Goal: Task Accomplishment & Management: Use online tool/utility

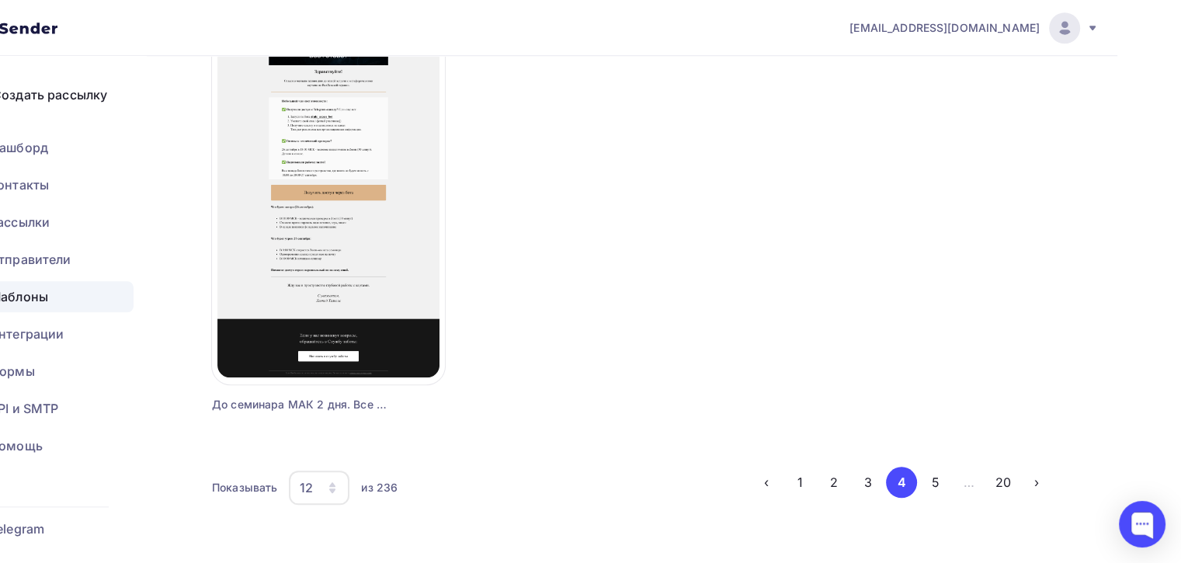
scroll to position [1486, 64]
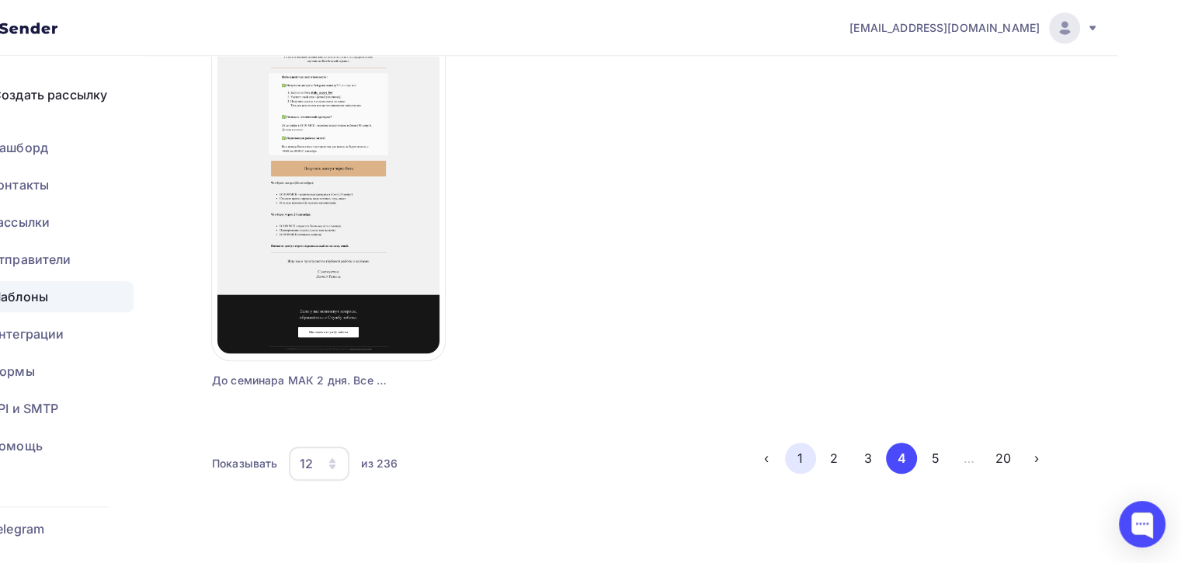
click at [797, 469] on button "1" at bounding box center [800, 458] width 31 height 31
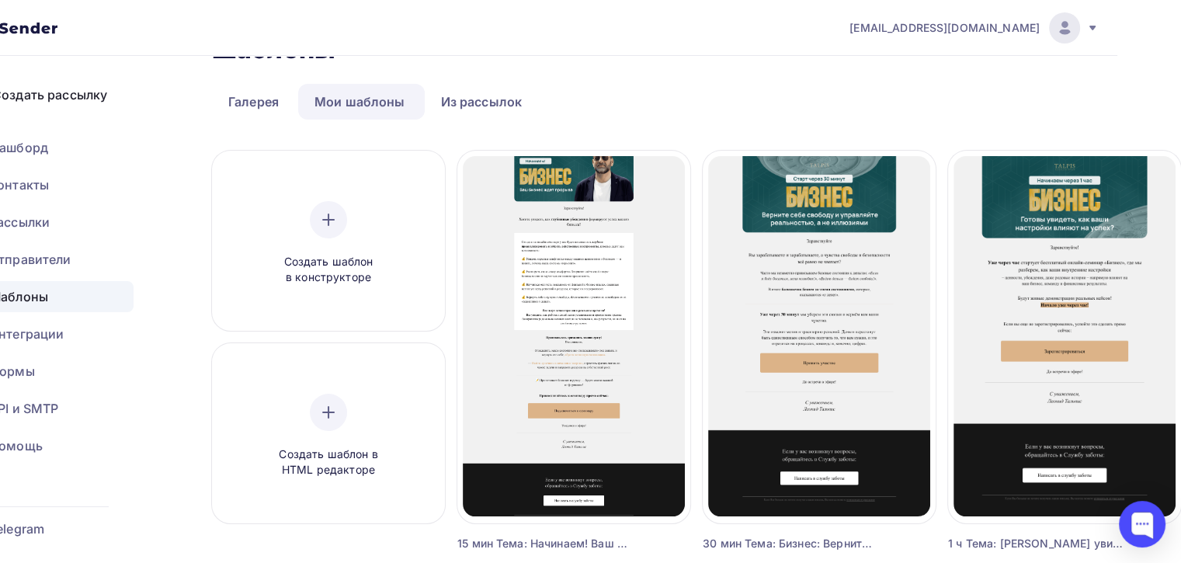
scroll to position [53, 64]
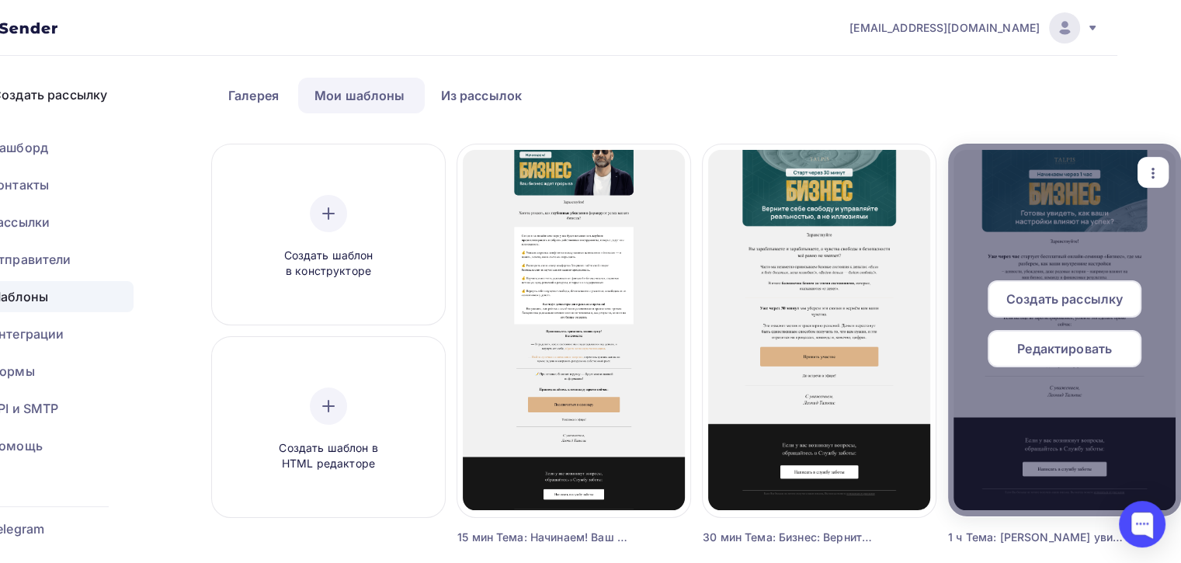
click at [1048, 248] on div at bounding box center [1064, 330] width 233 height 373
click at [1043, 336] on div "Редактировать" at bounding box center [1064, 348] width 154 height 37
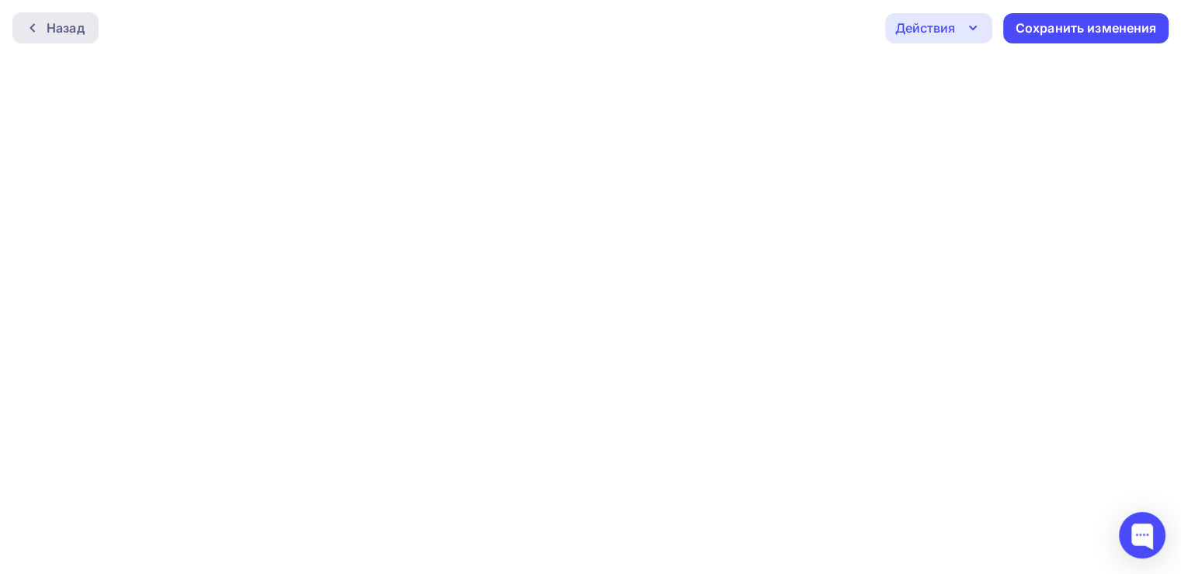
click at [43, 36] on div "Назад" at bounding box center [55, 27] width 86 height 31
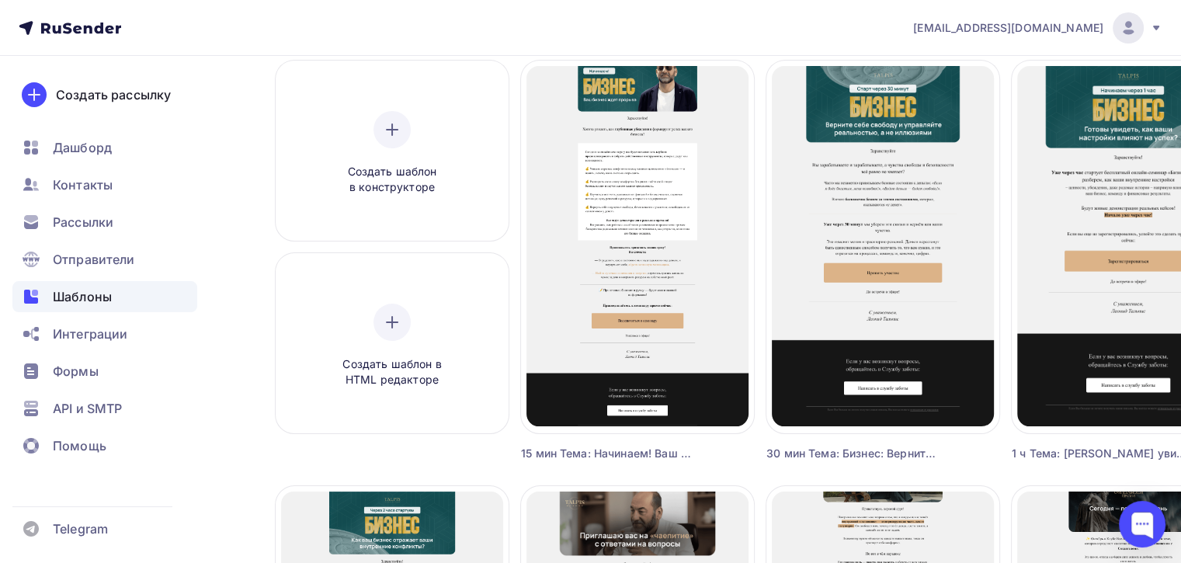
scroll to position [138, 0]
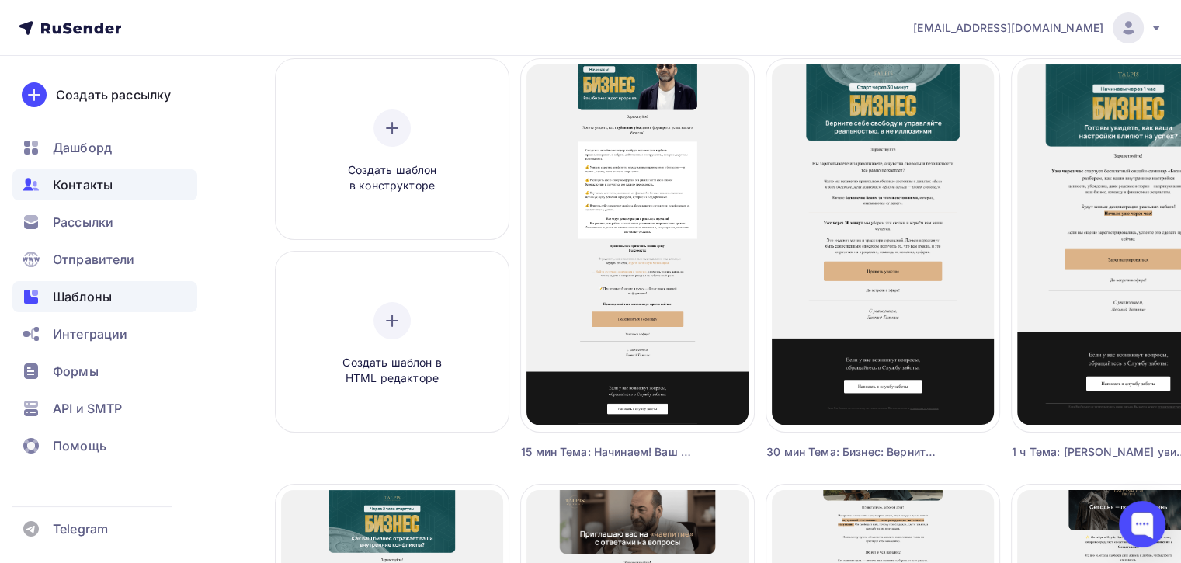
click at [90, 195] on div "Контакты" at bounding box center [104, 184] width 185 height 31
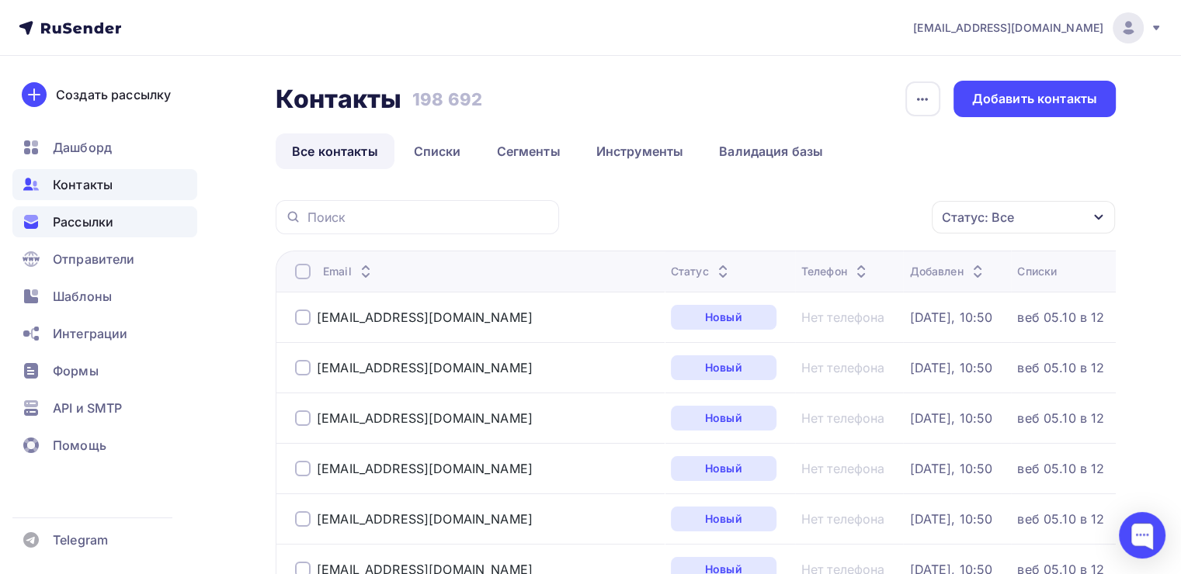
click at [89, 231] on span "Рассылки" at bounding box center [83, 222] width 61 height 19
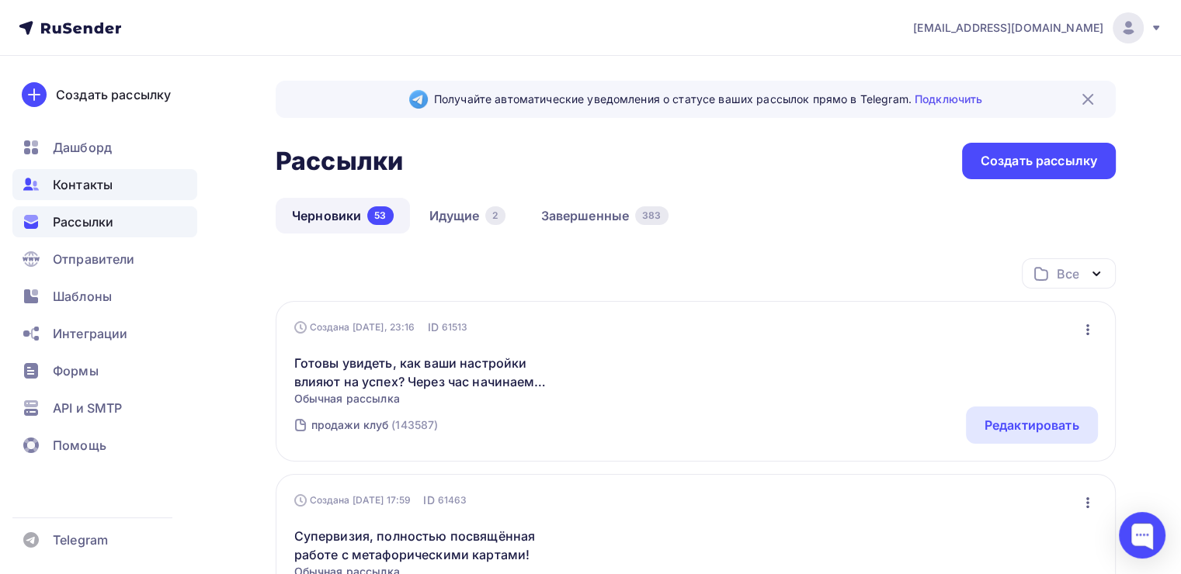
click at [80, 188] on span "Контакты" at bounding box center [83, 184] width 60 height 19
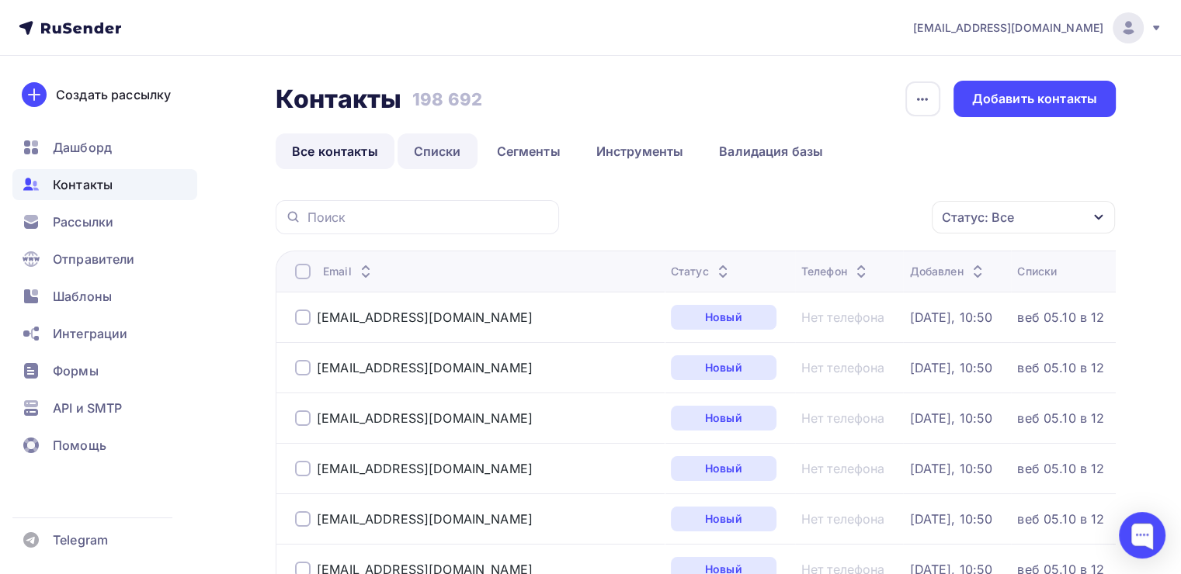
click at [450, 154] on link "Списки" at bounding box center [437, 152] width 80 height 36
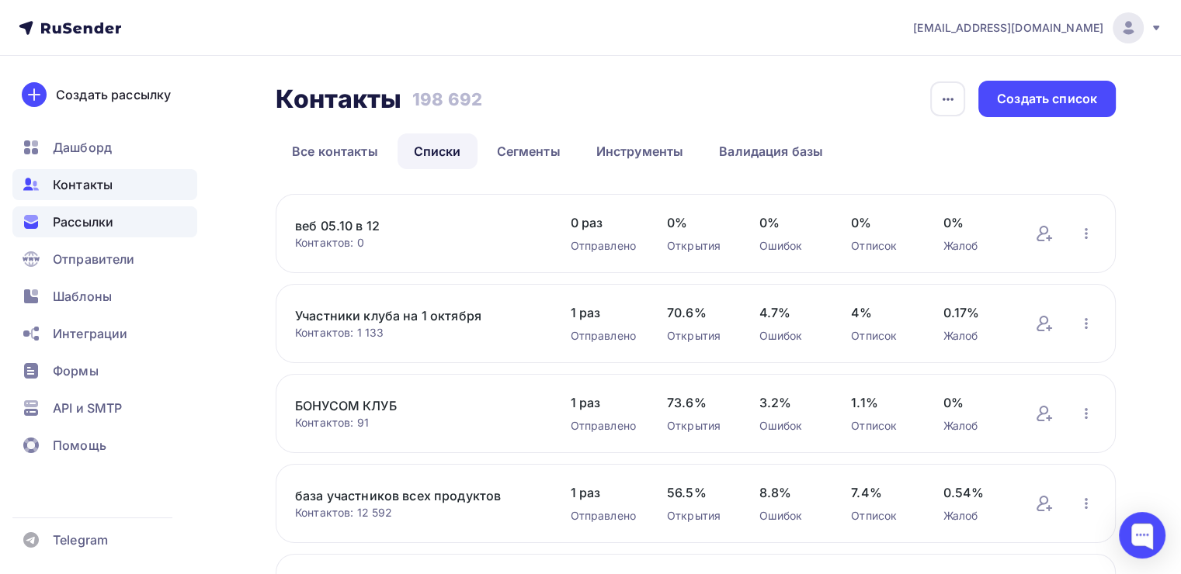
click at [111, 232] on div "Рассылки" at bounding box center [104, 222] width 185 height 31
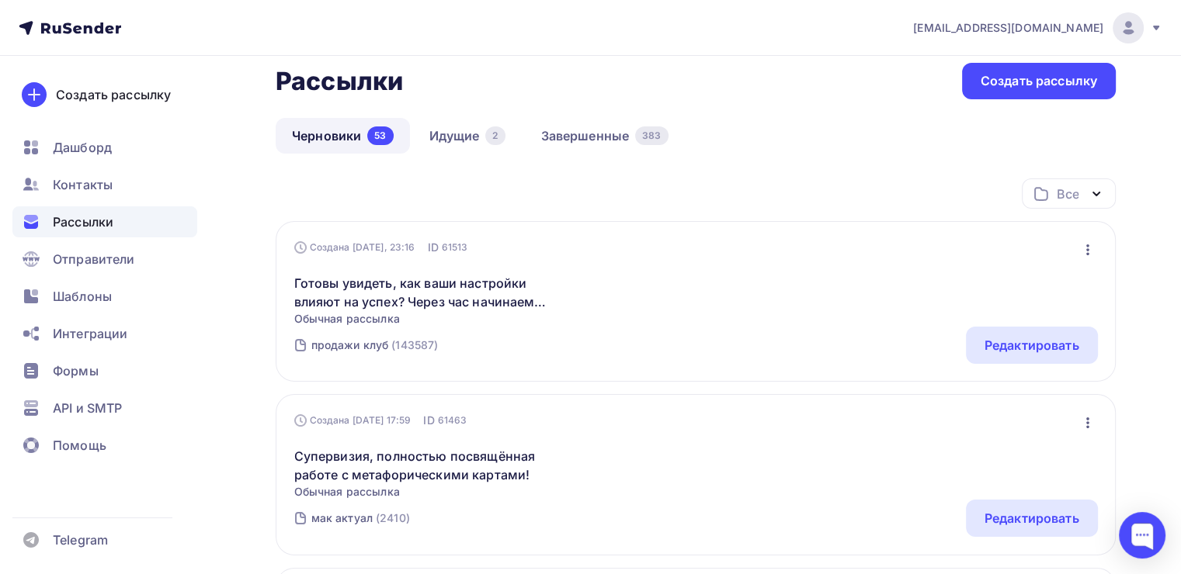
scroll to position [92, 0]
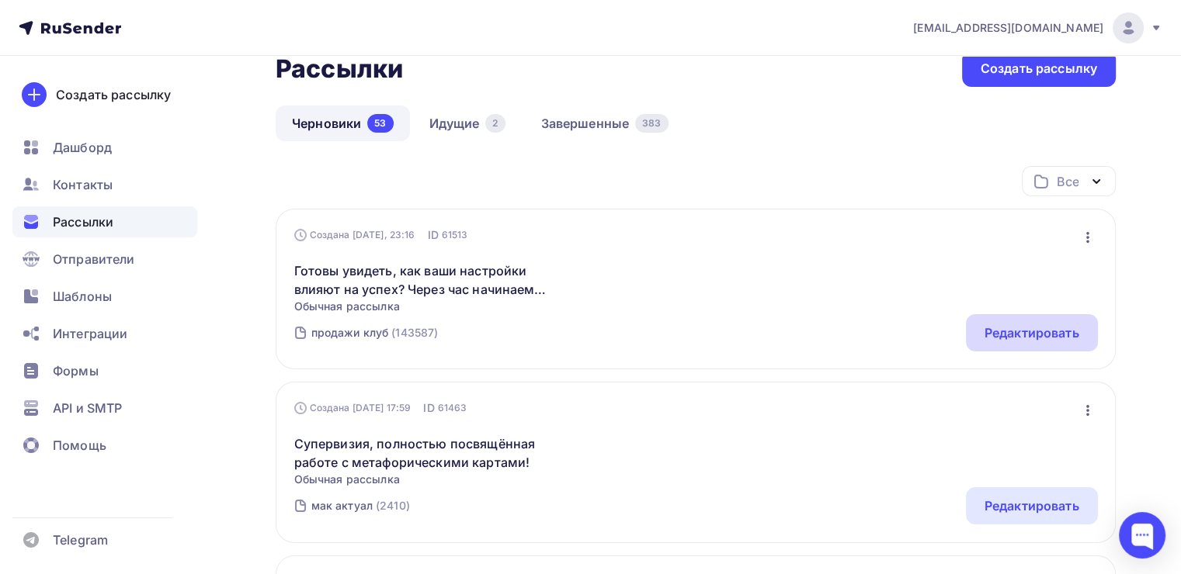
click at [1042, 330] on div "Редактировать" at bounding box center [1031, 333] width 95 height 19
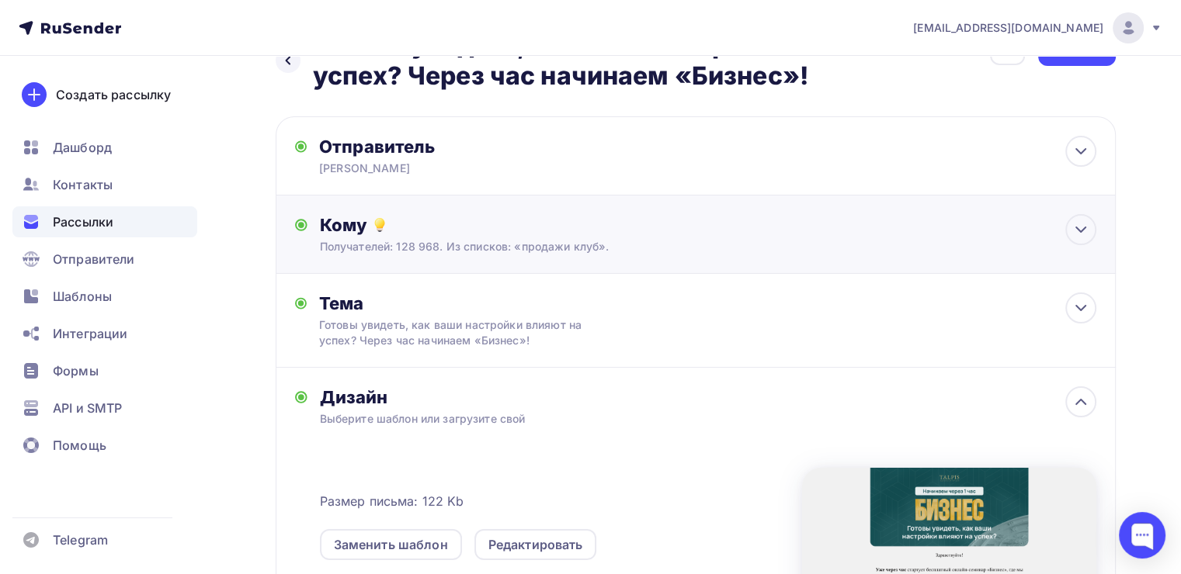
scroll to position [52, 0]
click at [503, 272] on div "Кому Получателей: 128 968. Из списков: «продажи клуб». Списки получателей прода…" at bounding box center [696, 234] width 840 height 78
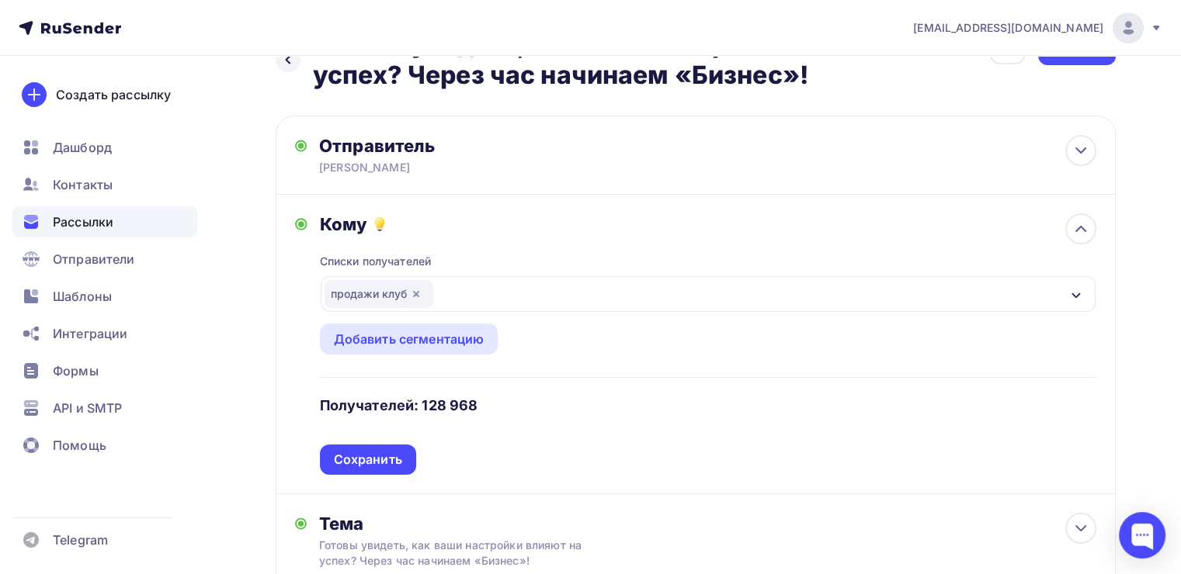
click at [424, 291] on div "продажи клуб" at bounding box center [379, 294] width 109 height 28
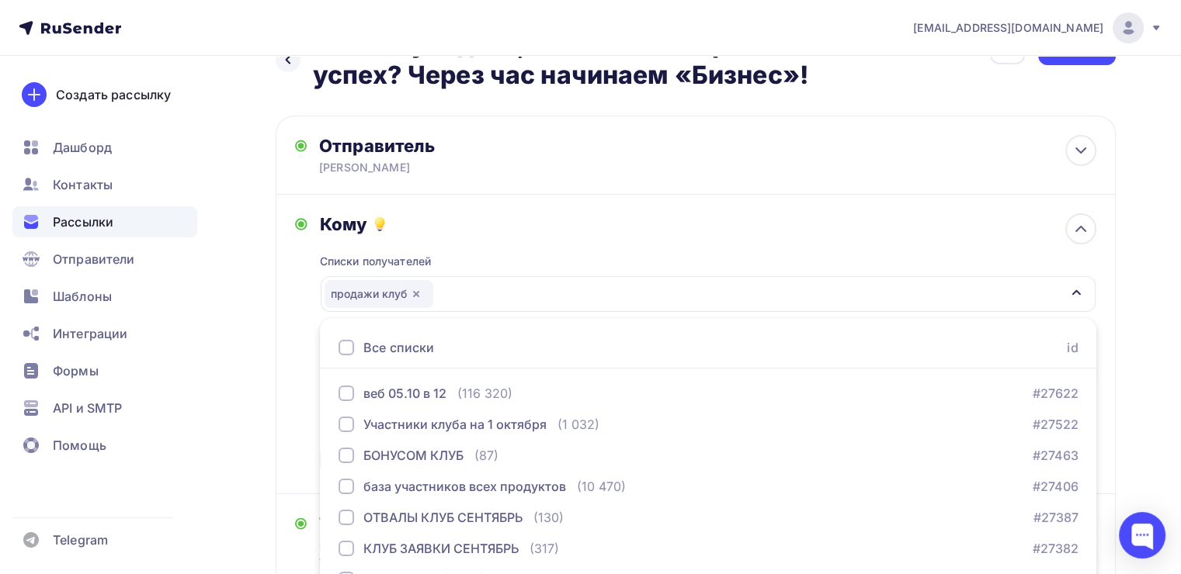
scroll to position [197, 0]
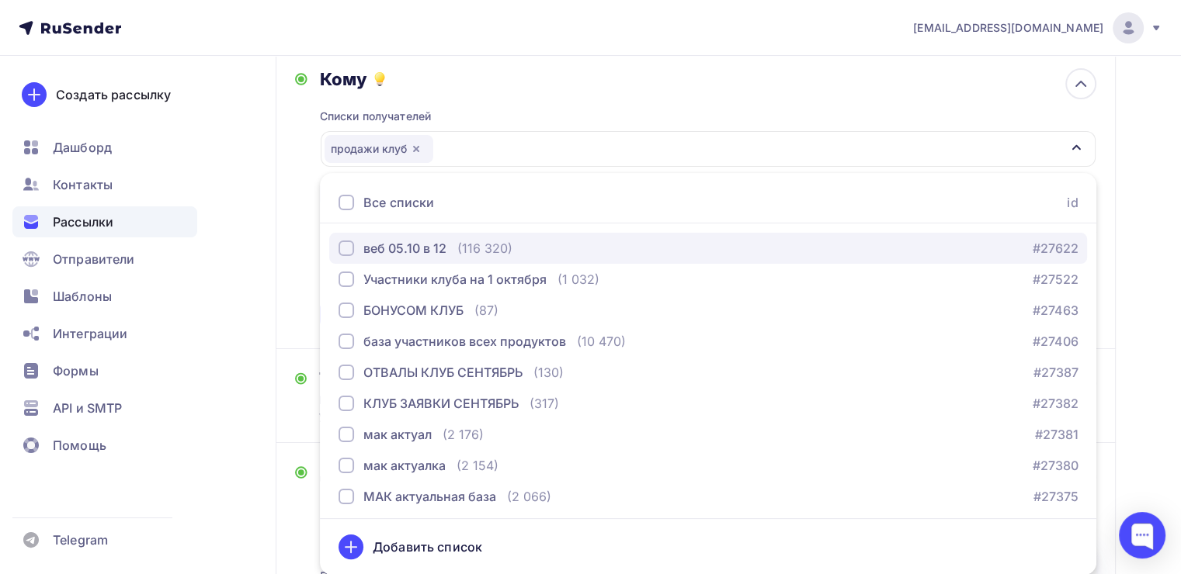
click at [370, 248] on div "веб 05.10 в 12" at bounding box center [404, 248] width 83 height 19
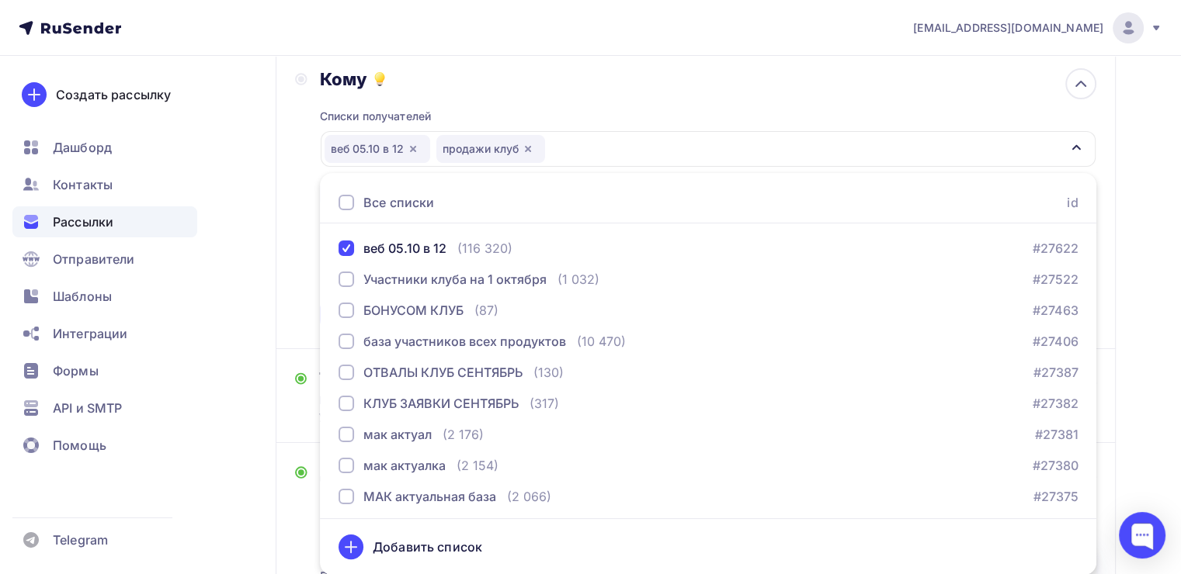
click at [284, 231] on div "Кому Списки получателей веб 05.10 в 12 продажи клуб Все списки id веб 05.10 в 1…" at bounding box center [696, 200] width 840 height 300
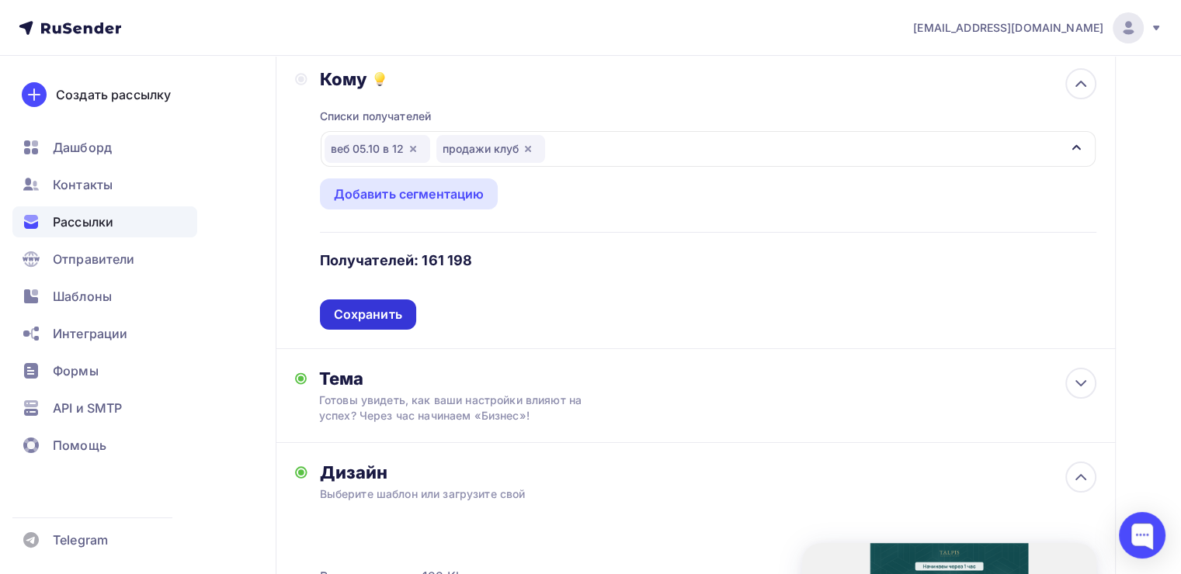
click at [366, 306] on div "Сохранить" at bounding box center [368, 315] width 68 height 18
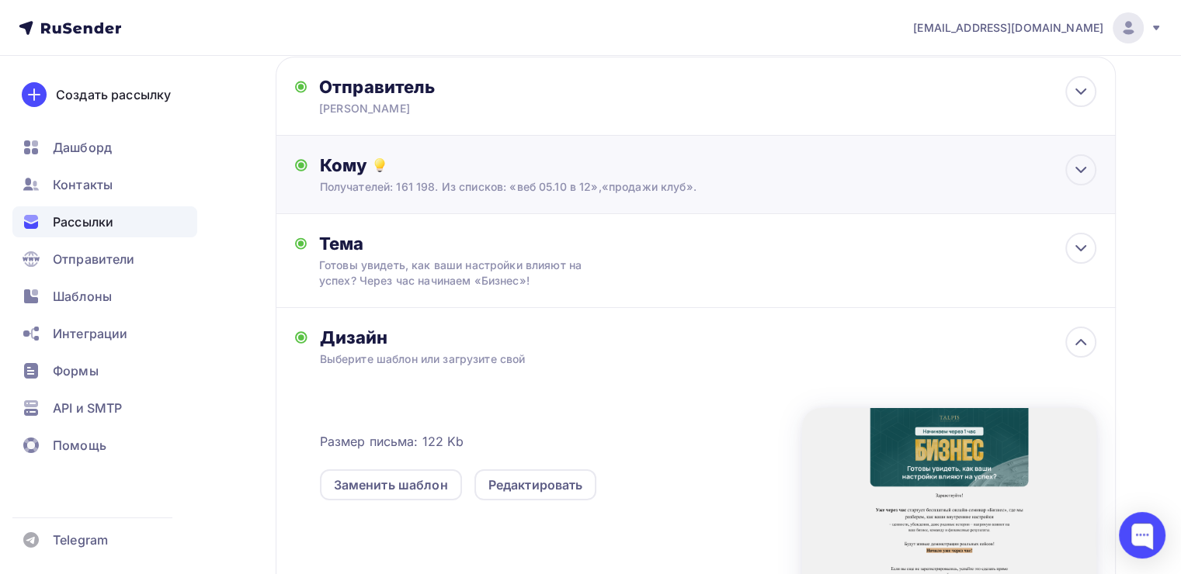
scroll to position [110, 0]
click at [526, 175] on div "Кому" at bounding box center [708, 166] width 776 height 22
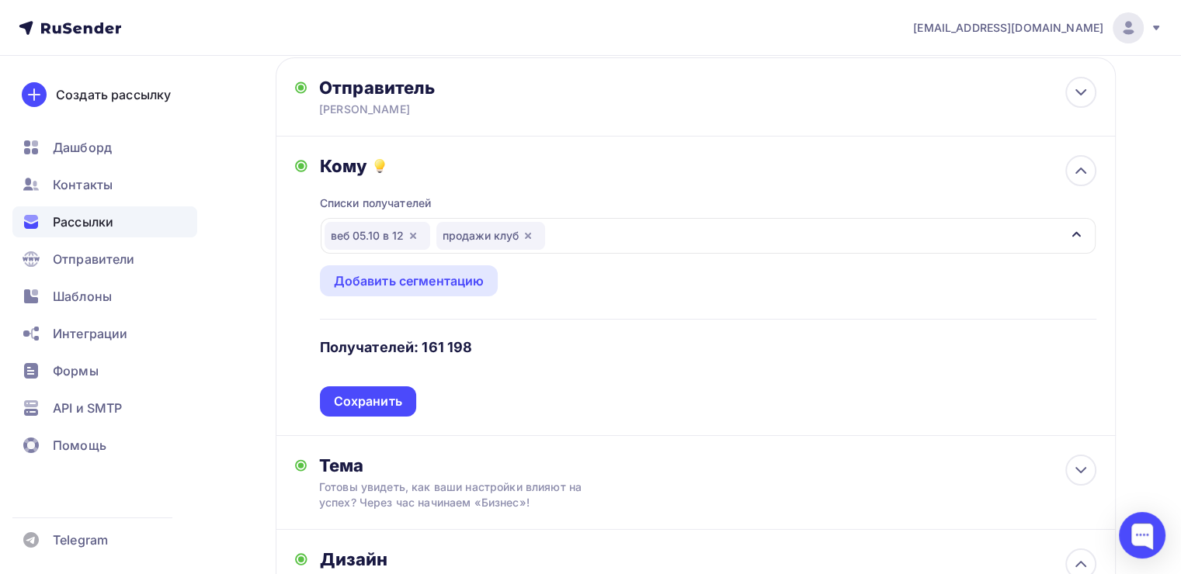
click at [529, 235] on icon "button" at bounding box center [528, 236] width 12 height 12
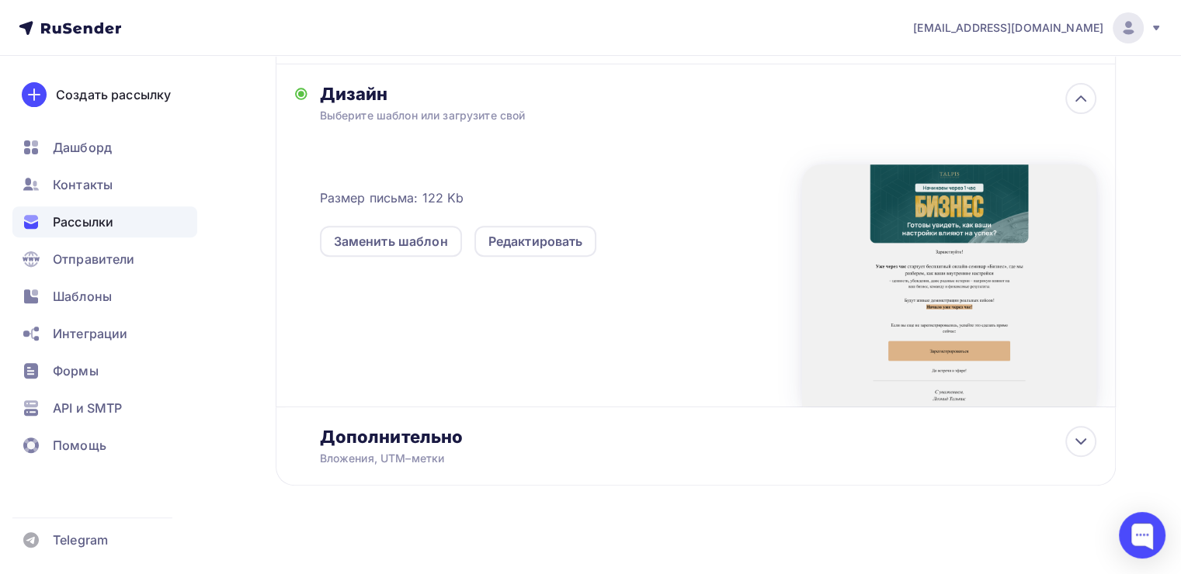
scroll to position [586, 0]
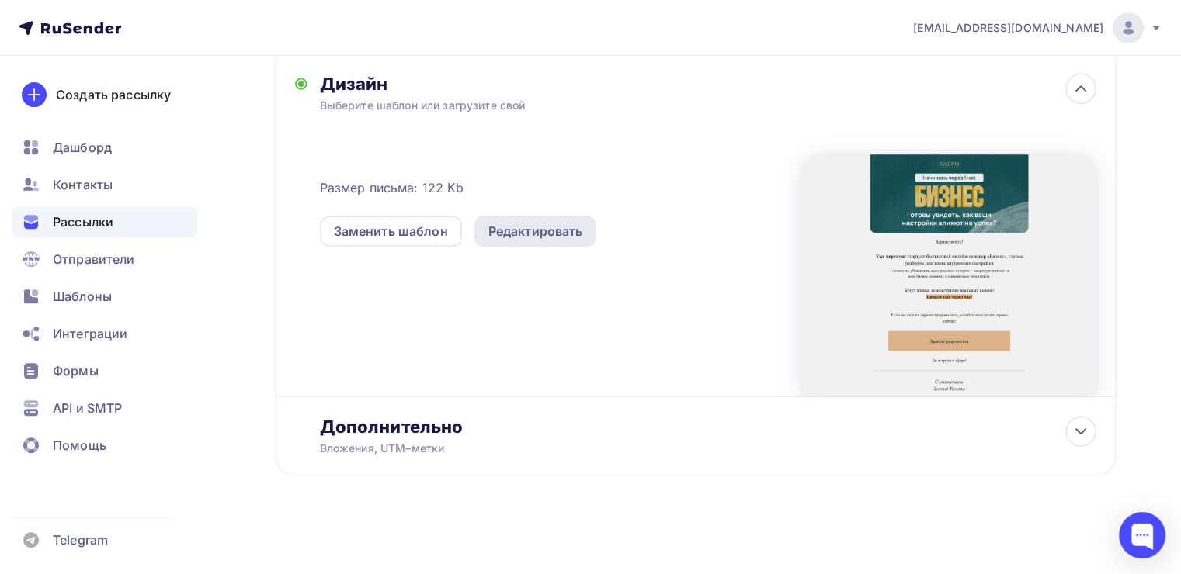
click at [542, 227] on div "Редактировать" at bounding box center [535, 231] width 95 height 19
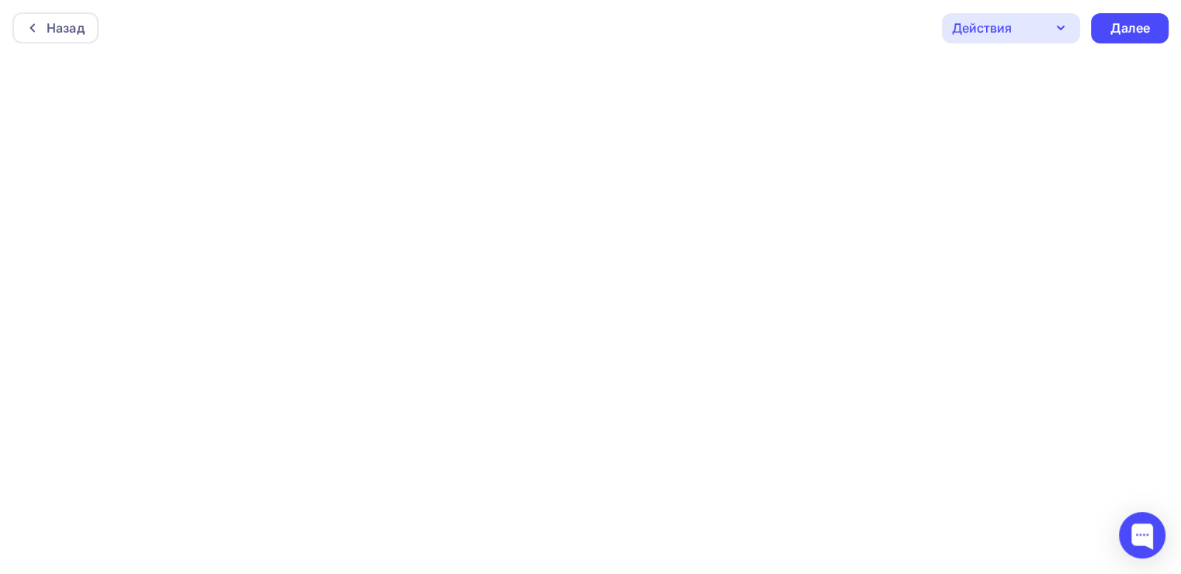
scroll to position [3, 0]
click at [47, 33] on div "Назад" at bounding box center [55, 24] width 86 height 31
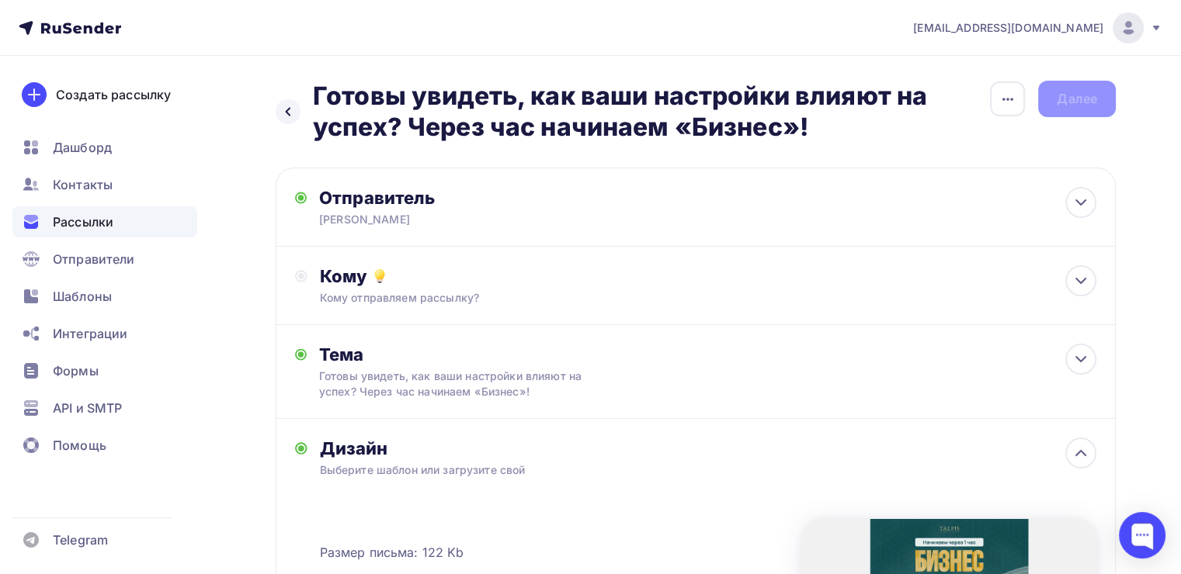
click at [286, 96] on div "Назад Готовы увидеть, как ваши настройки влияют на успех? Через час начинаем «Б…" at bounding box center [632, 112] width 713 height 62
click at [280, 115] on div at bounding box center [288, 111] width 25 height 25
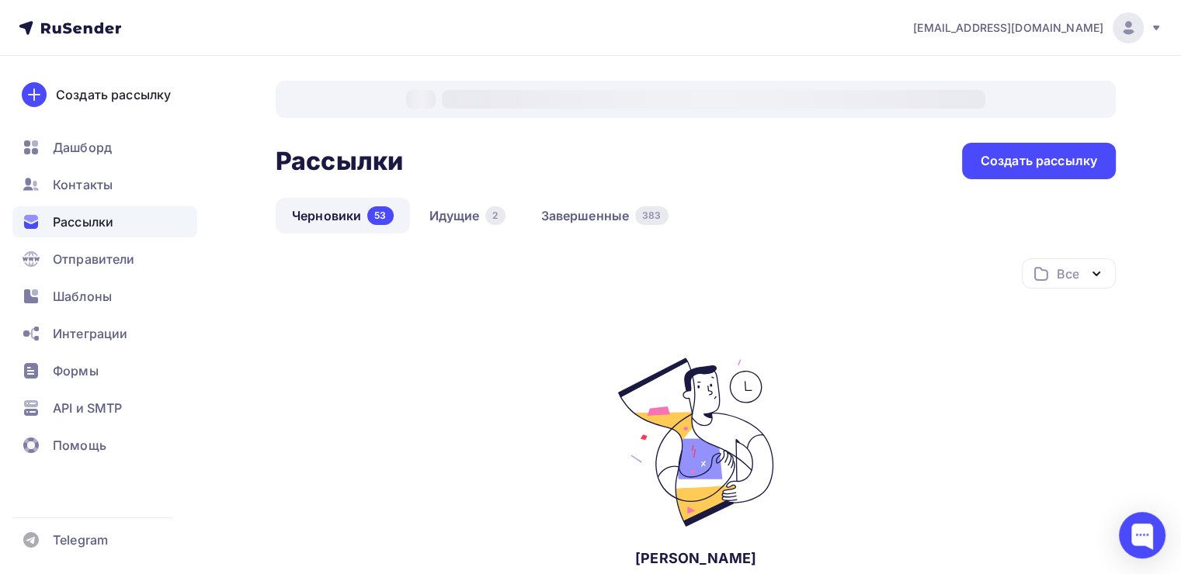
scroll to position [92, 0]
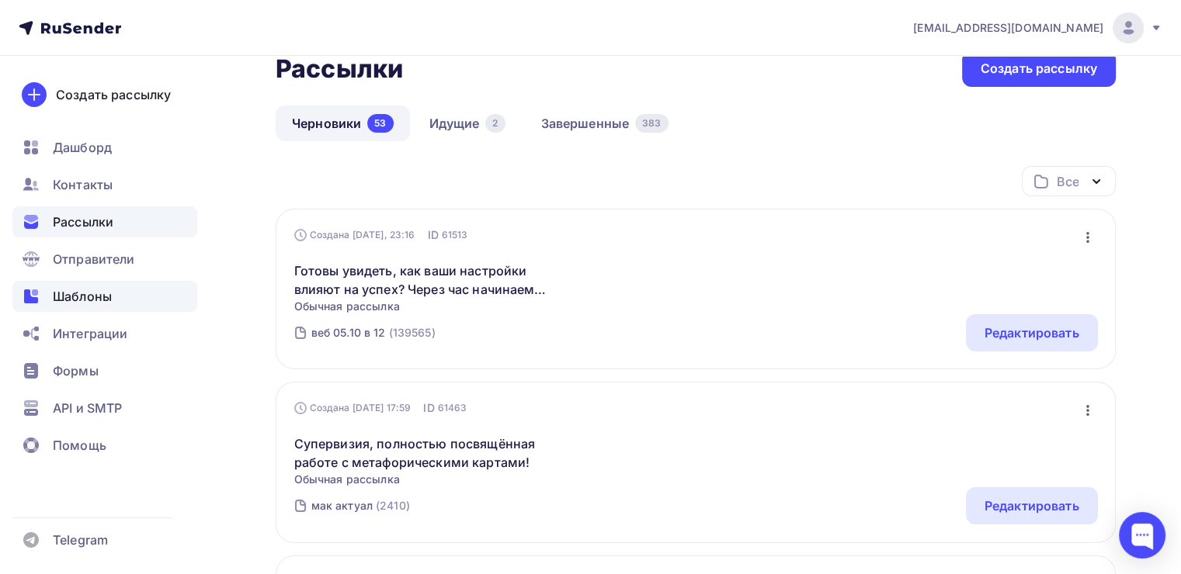
click at [66, 291] on span "Шаблоны" at bounding box center [82, 296] width 59 height 19
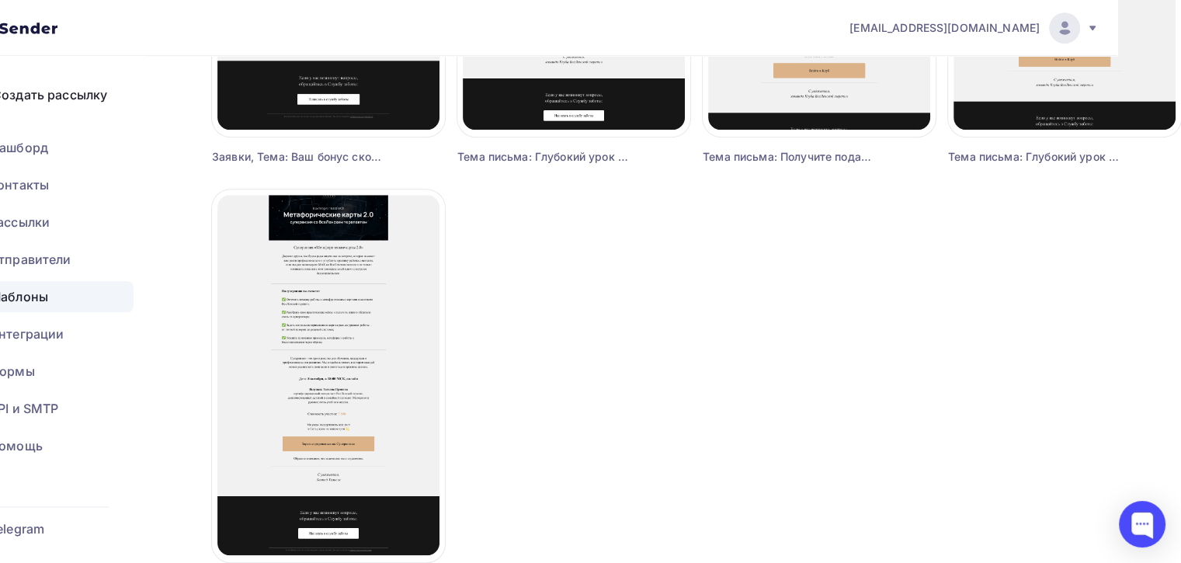
scroll to position [1486, 64]
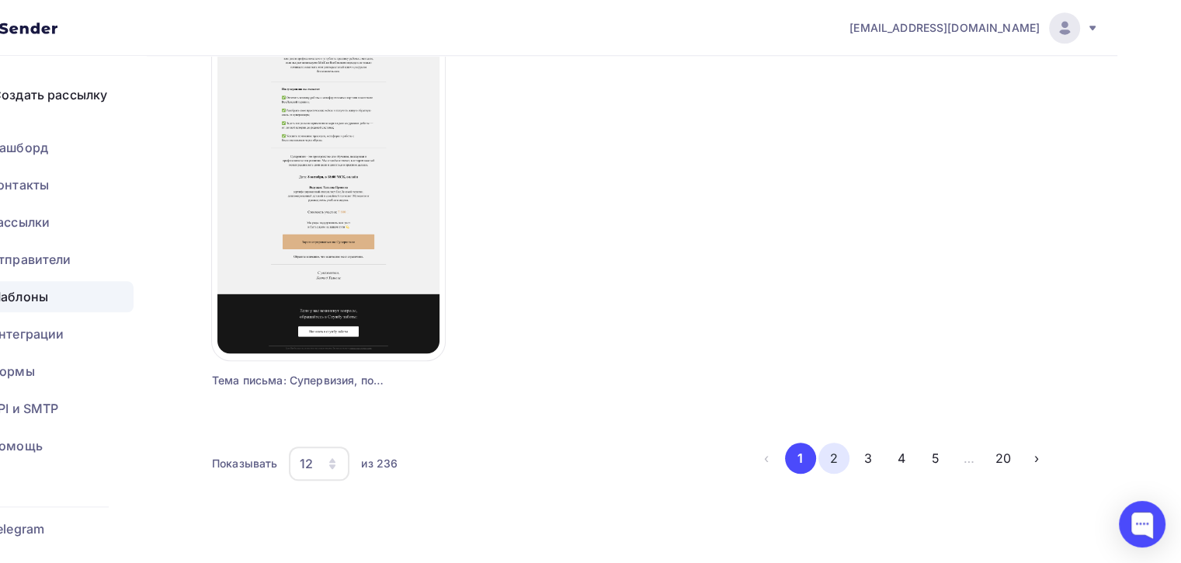
click at [835, 446] on button "2" at bounding box center [833, 458] width 31 height 31
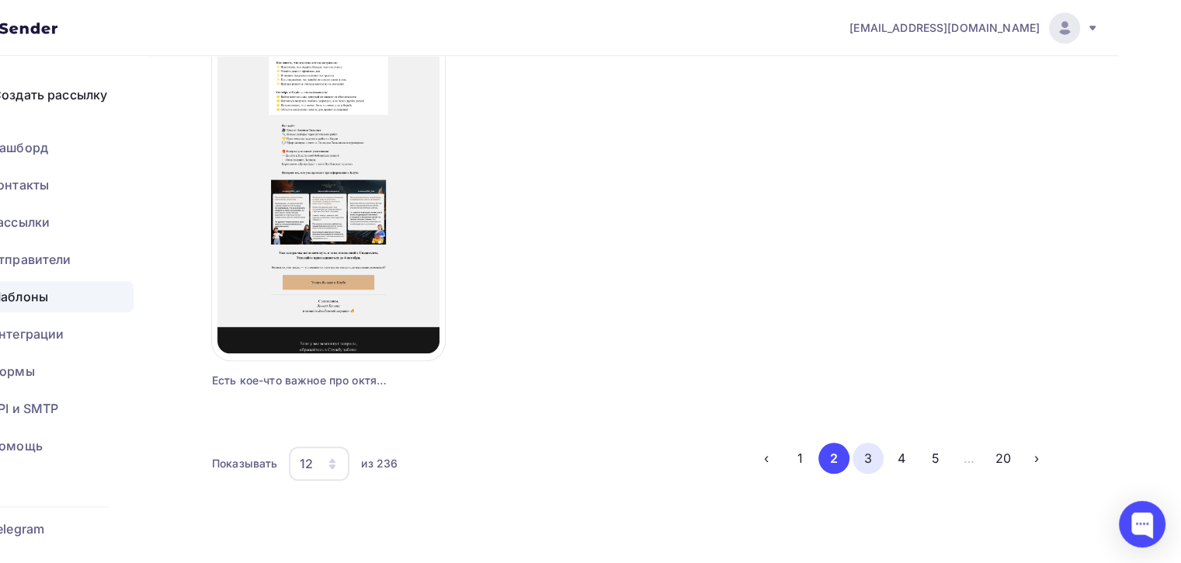
click at [867, 456] on button "3" at bounding box center [867, 458] width 31 height 31
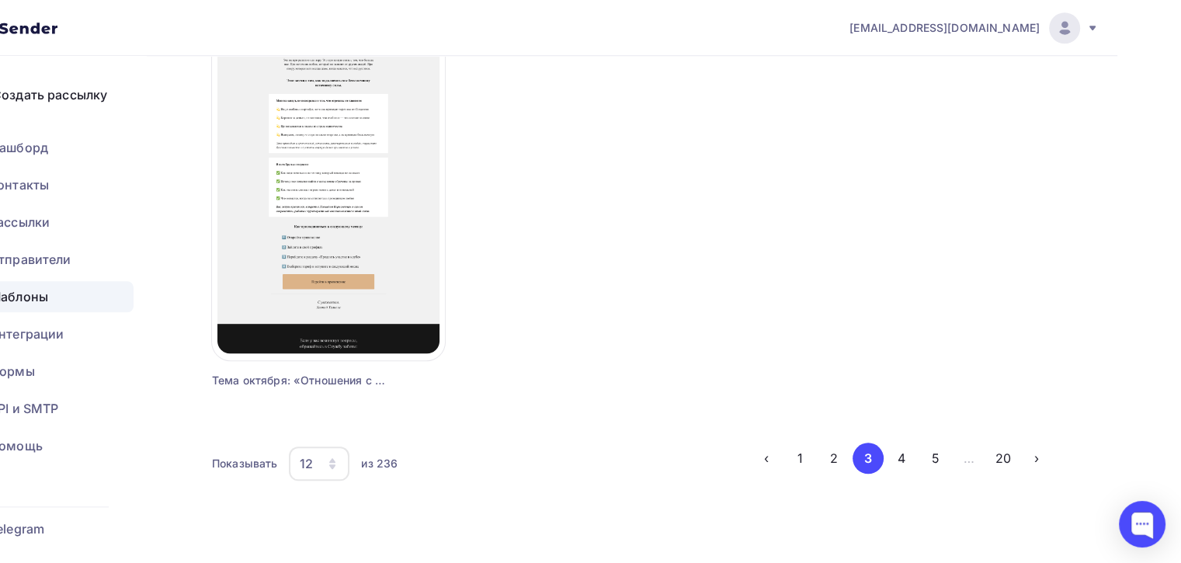
click at [905, 474] on div "Показывать 12 6 12 18 24 30 36 из 236 ‹ 1 2 3 4 5 … 20 ›" at bounding box center [632, 464] width 840 height 42
click at [904, 466] on button "4" at bounding box center [901, 458] width 31 height 31
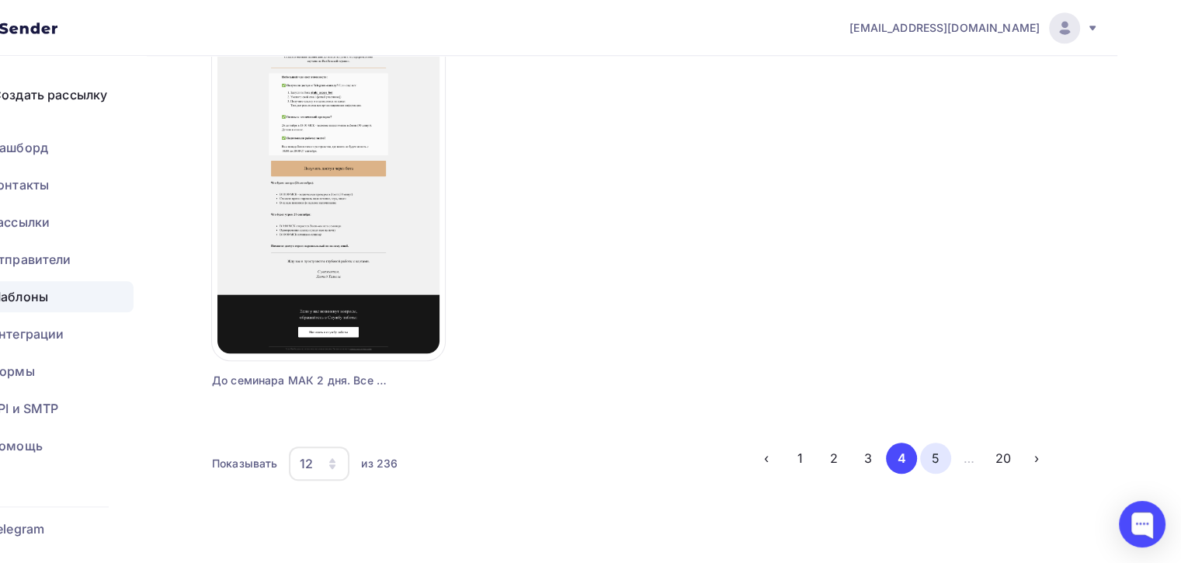
click at [928, 453] on button "5" at bounding box center [935, 458] width 31 height 31
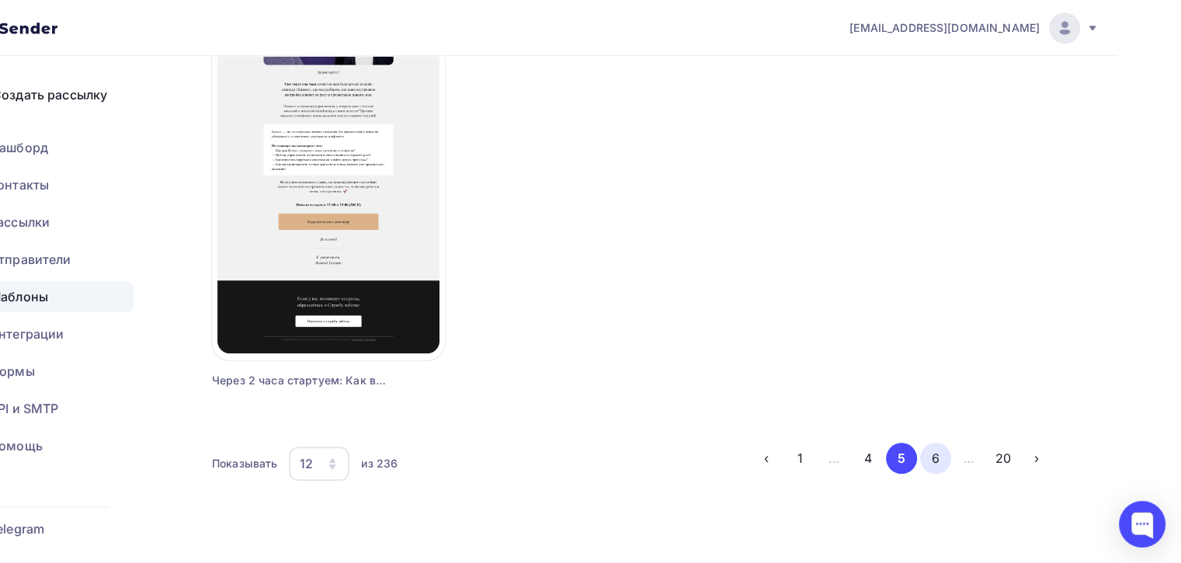
click at [934, 450] on button "6" at bounding box center [935, 458] width 31 height 31
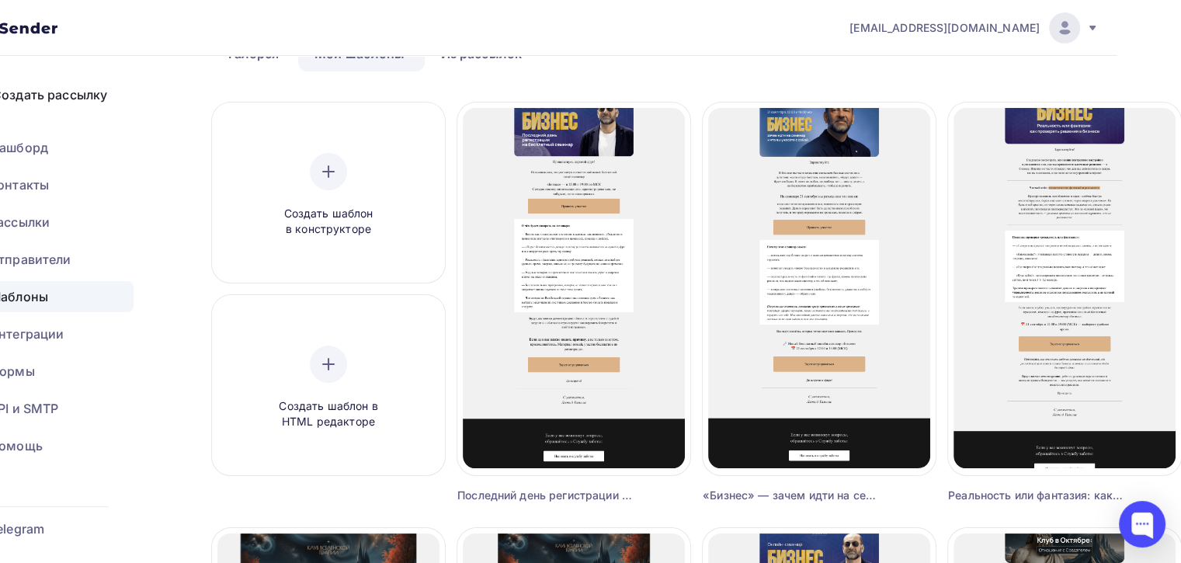
scroll to position [95, 64]
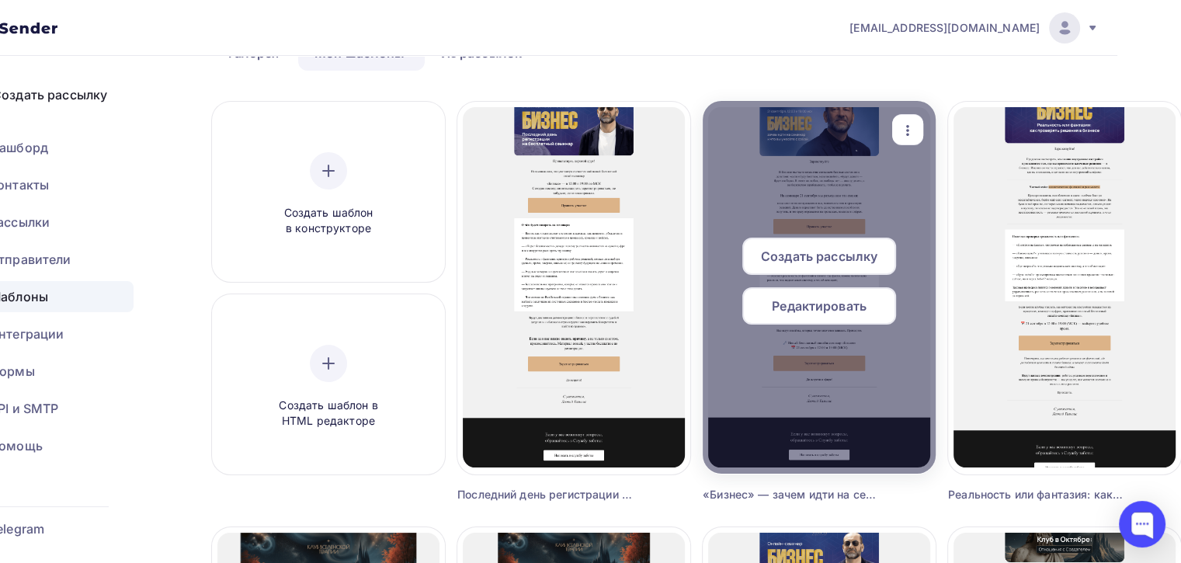
click at [787, 216] on div at bounding box center [819, 287] width 233 height 373
click at [784, 299] on span "Редактировать" at bounding box center [819, 306] width 95 height 19
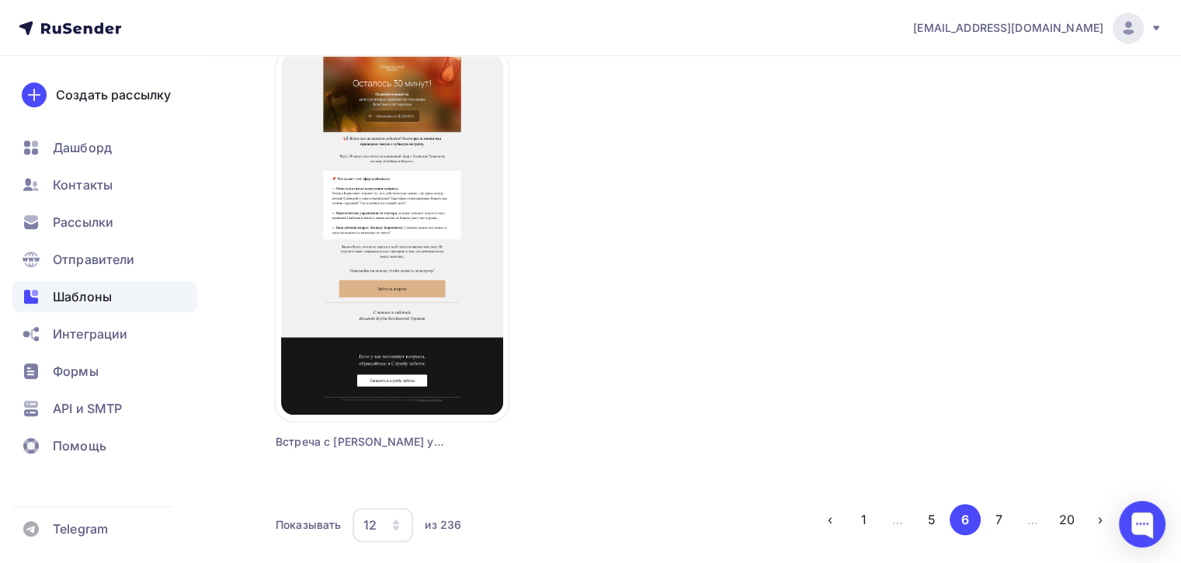
scroll to position [1486, 0]
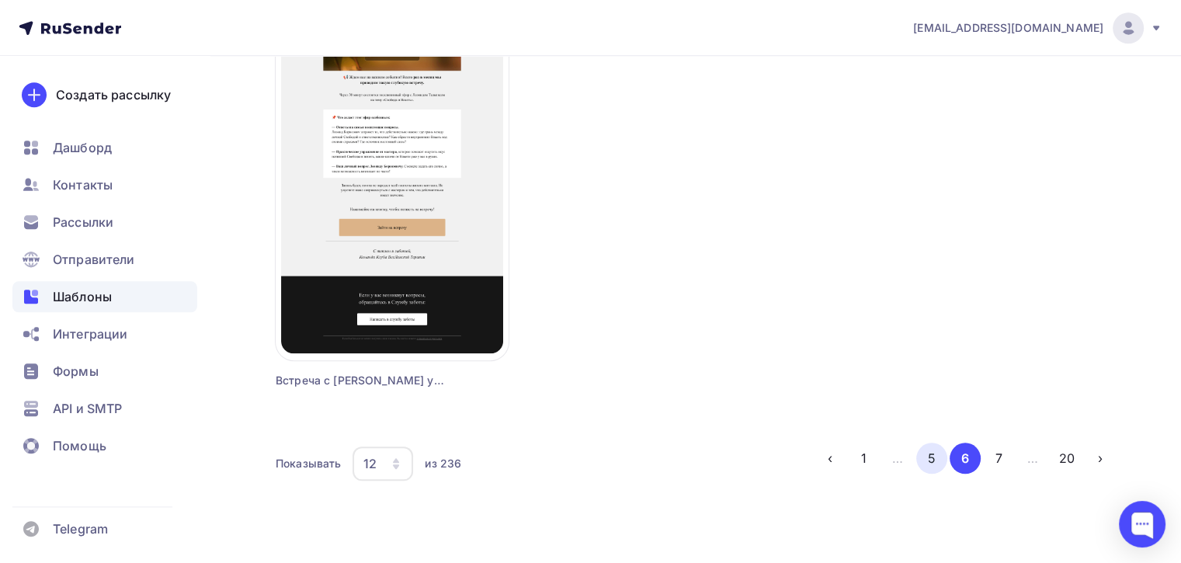
click at [919, 447] on button "5" at bounding box center [931, 458] width 31 height 31
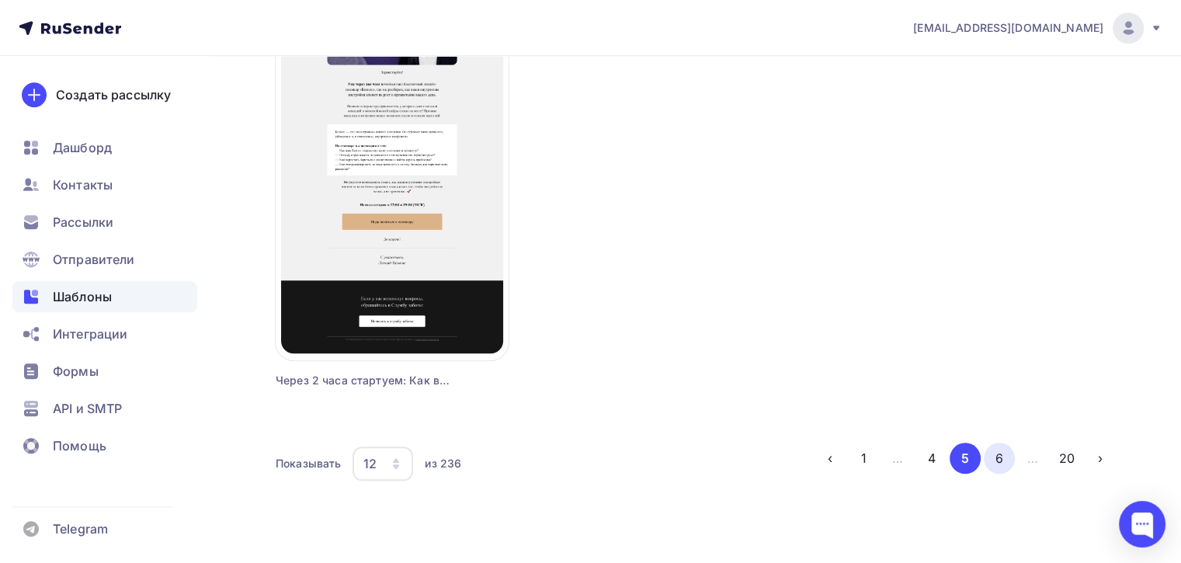
click at [994, 450] on button "6" at bounding box center [999, 458] width 31 height 31
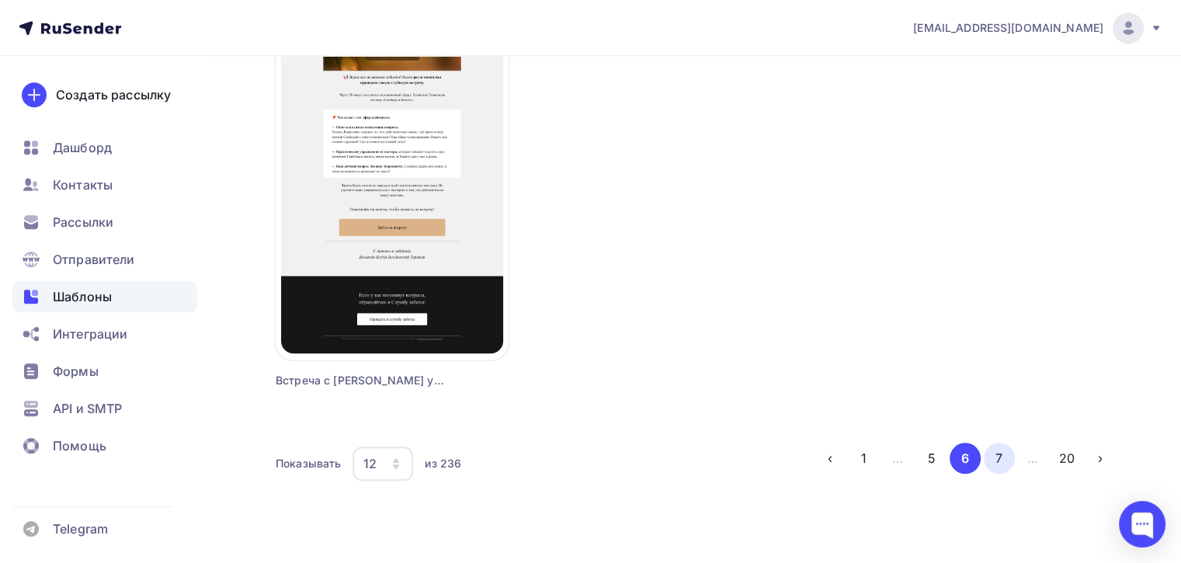
click at [1010, 463] on button "7" at bounding box center [999, 458] width 31 height 31
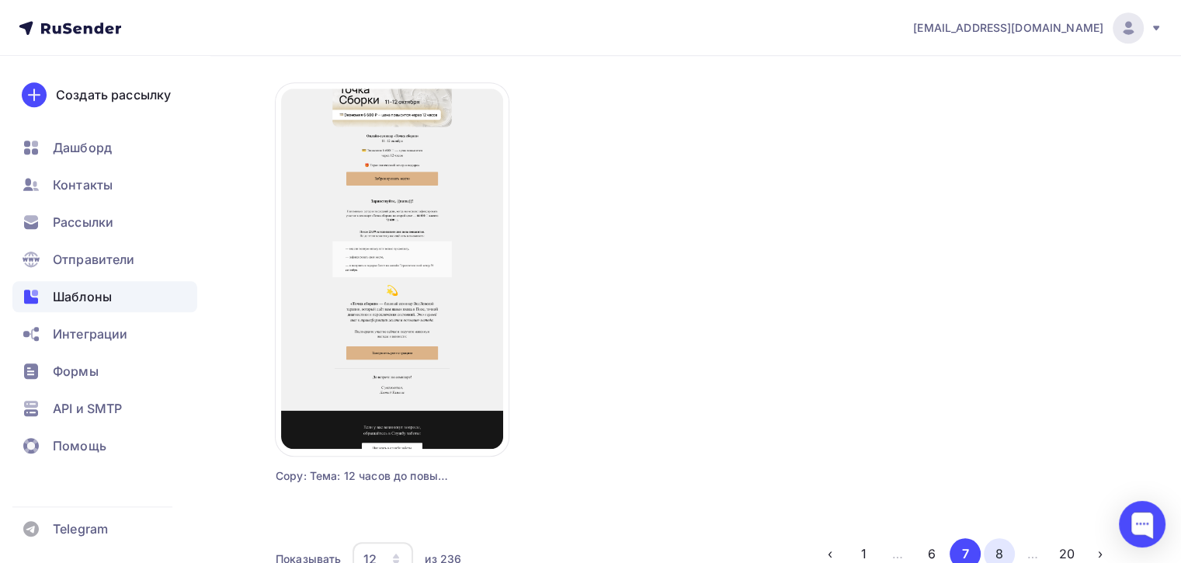
click at [994, 543] on button "8" at bounding box center [999, 553] width 31 height 31
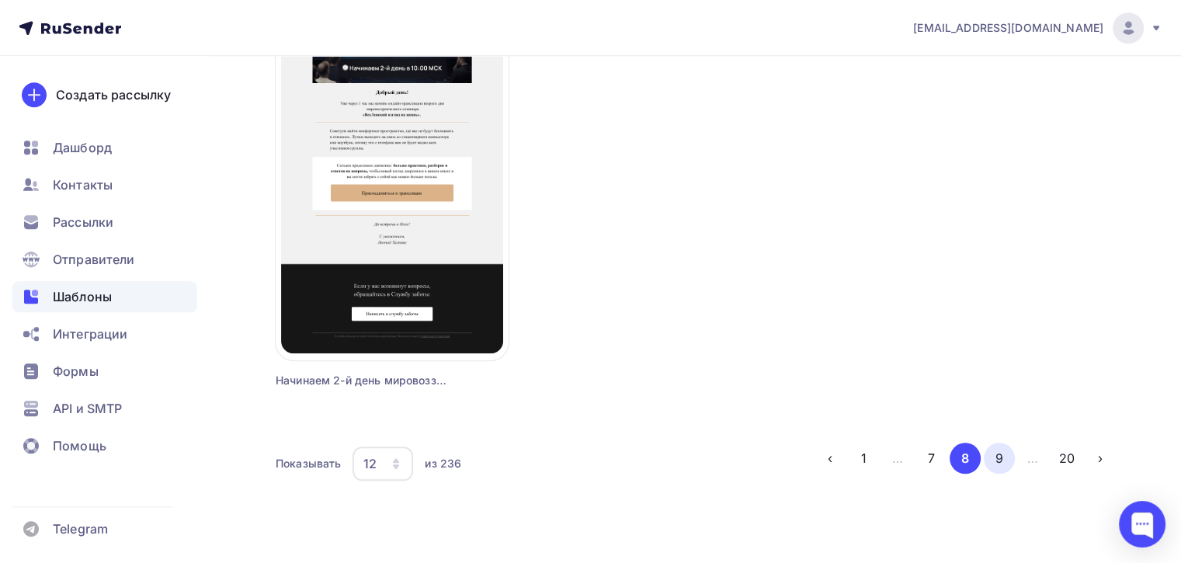
click at [994, 449] on button "9" at bounding box center [999, 458] width 31 height 31
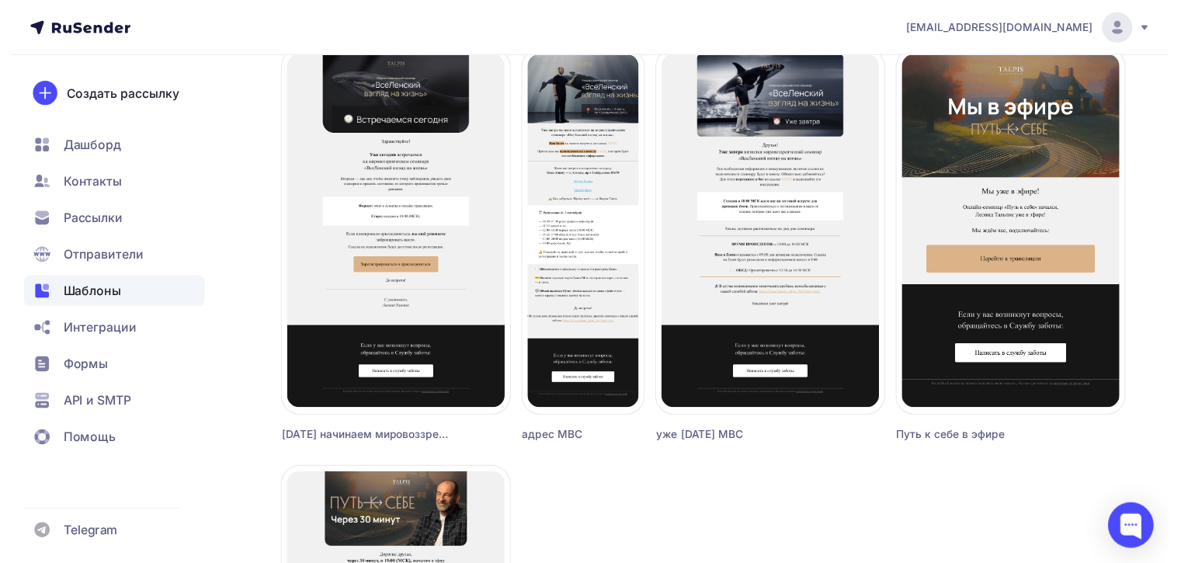
scroll to position [1474, 0]
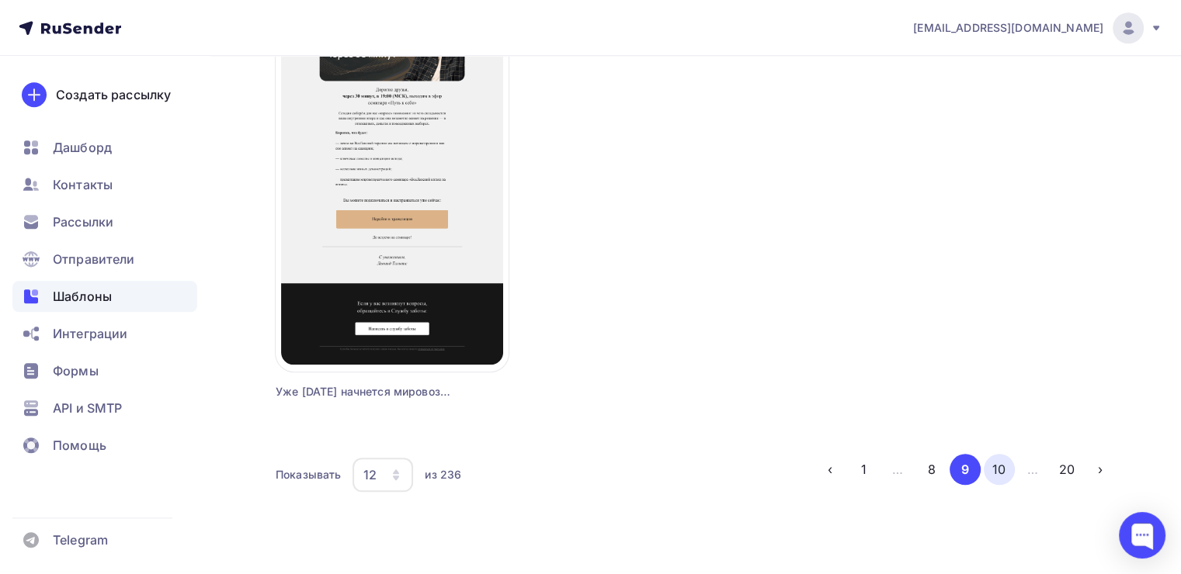
click at [1005, 478] on button "10" at bounding box center [999, 469] width 31 height 31
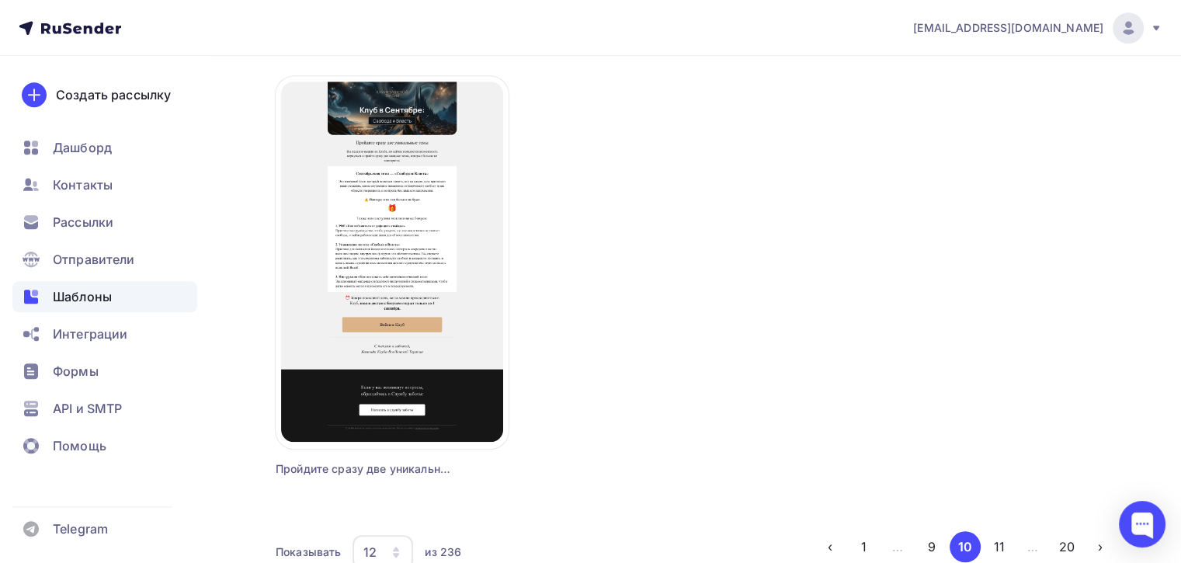
scroll to position [1486, 0]
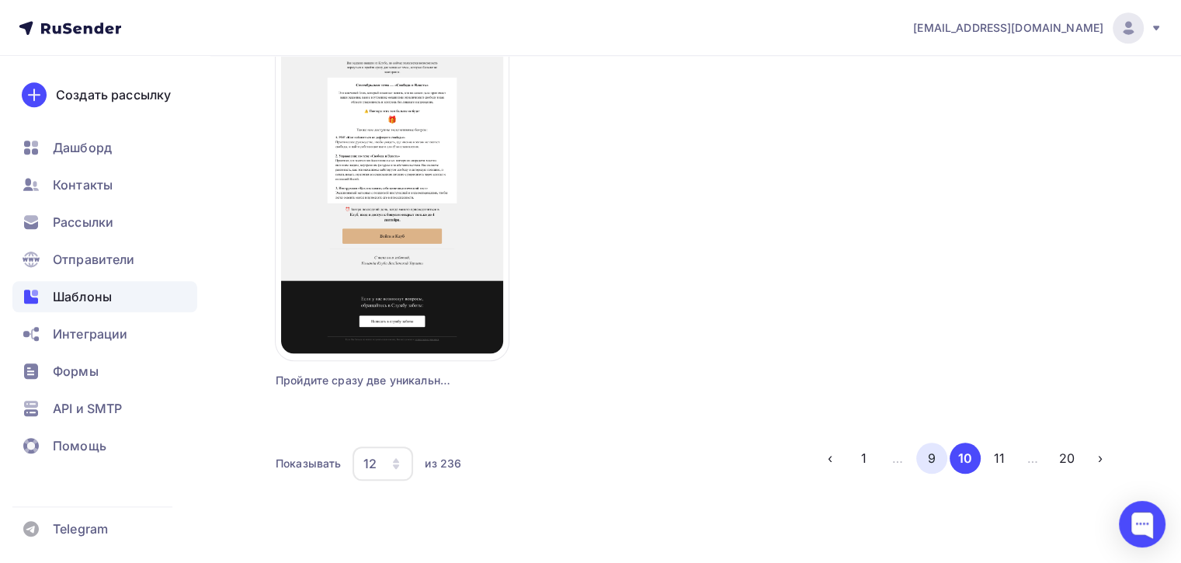
click at [916, 456] on button "9" at bounding box center [931, 458] width 31 height 31
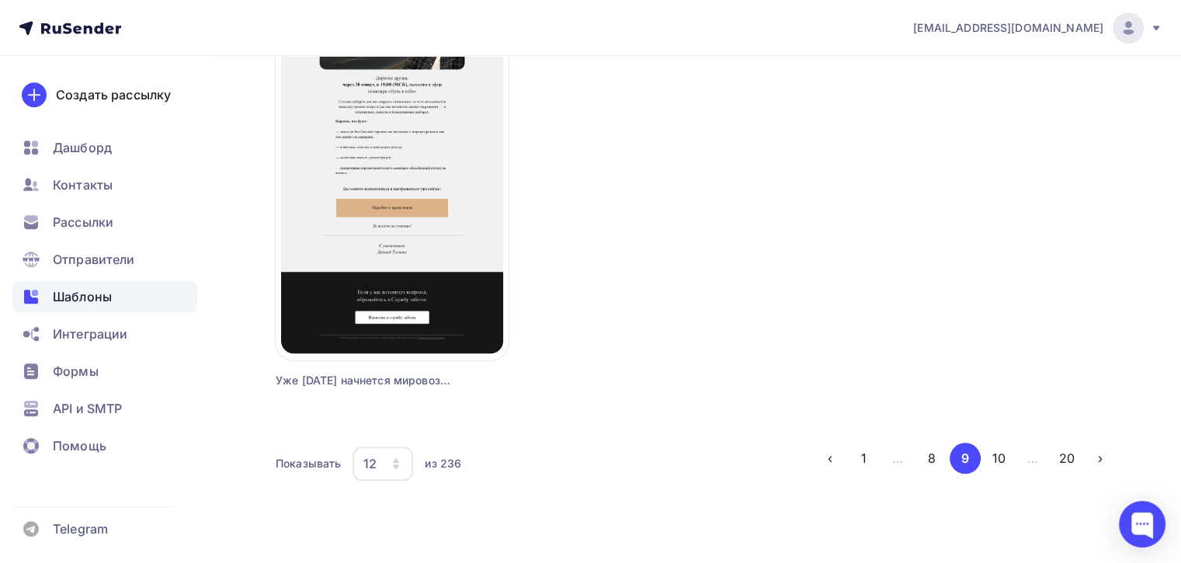
scroll to position [1474, 0]
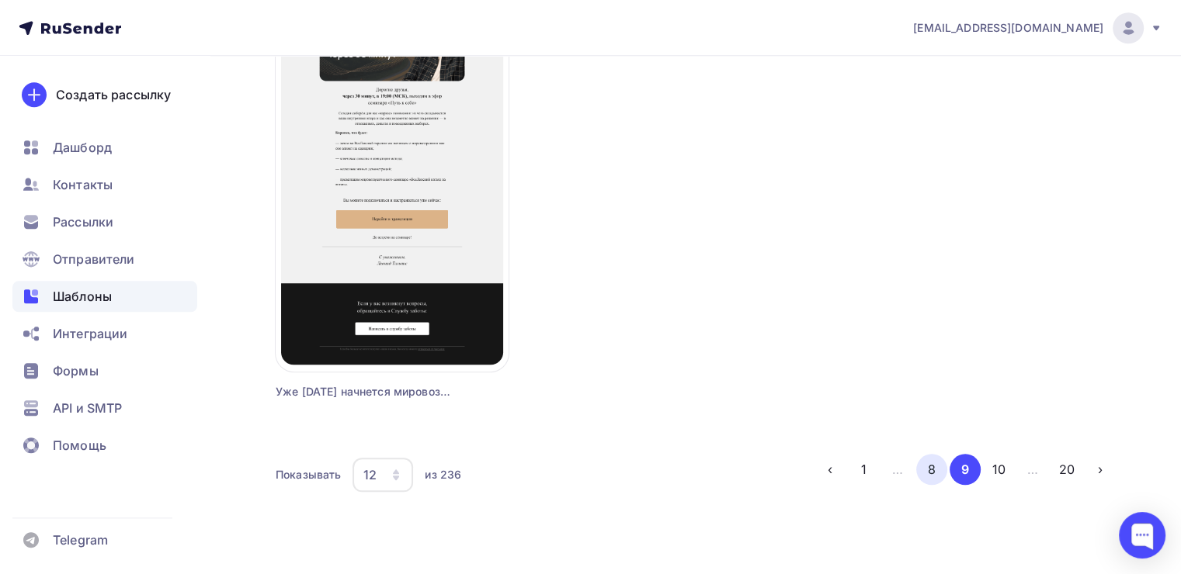
click at [925, 466] on button "8" at bounding box center [931, 469] width 31 height 31
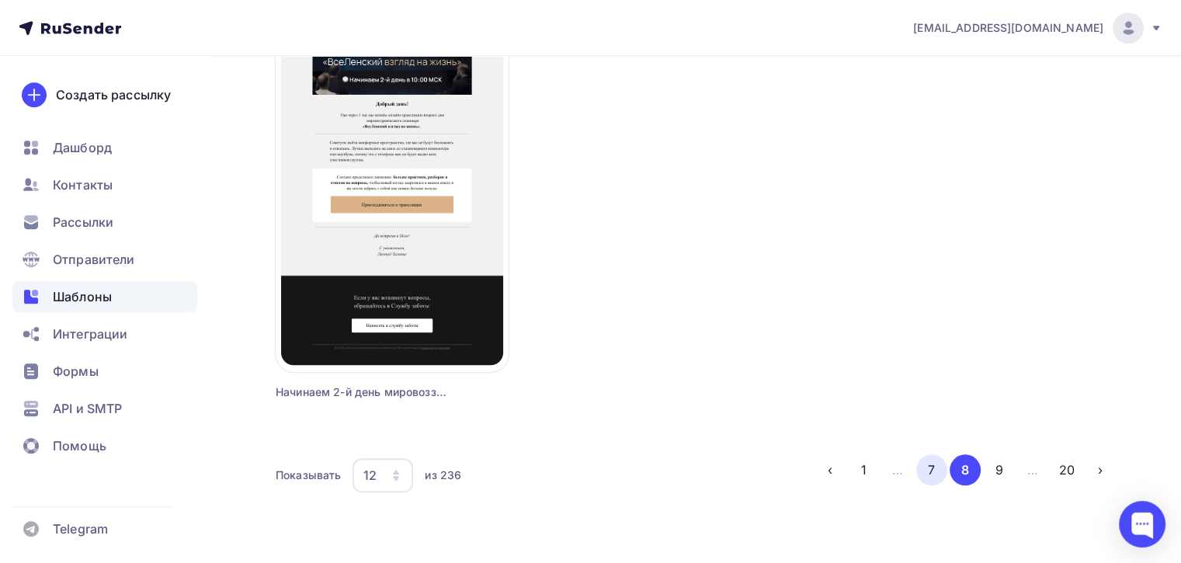
click at [924, 459] on button "7" at bounding box center [931, 469] width 31 height 31
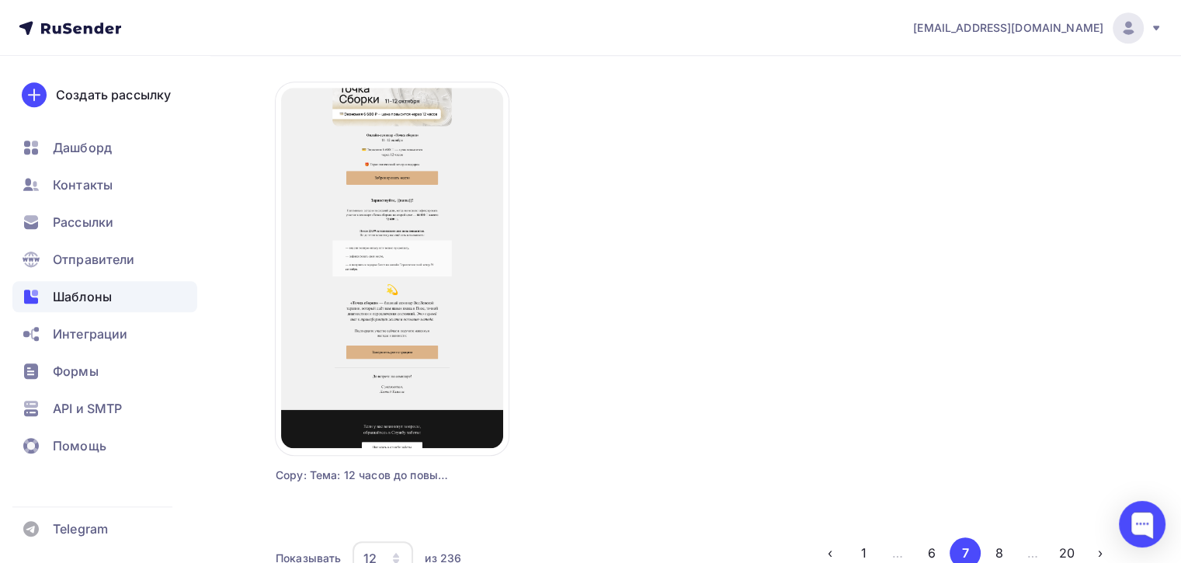
scroll to position [1486, 0]
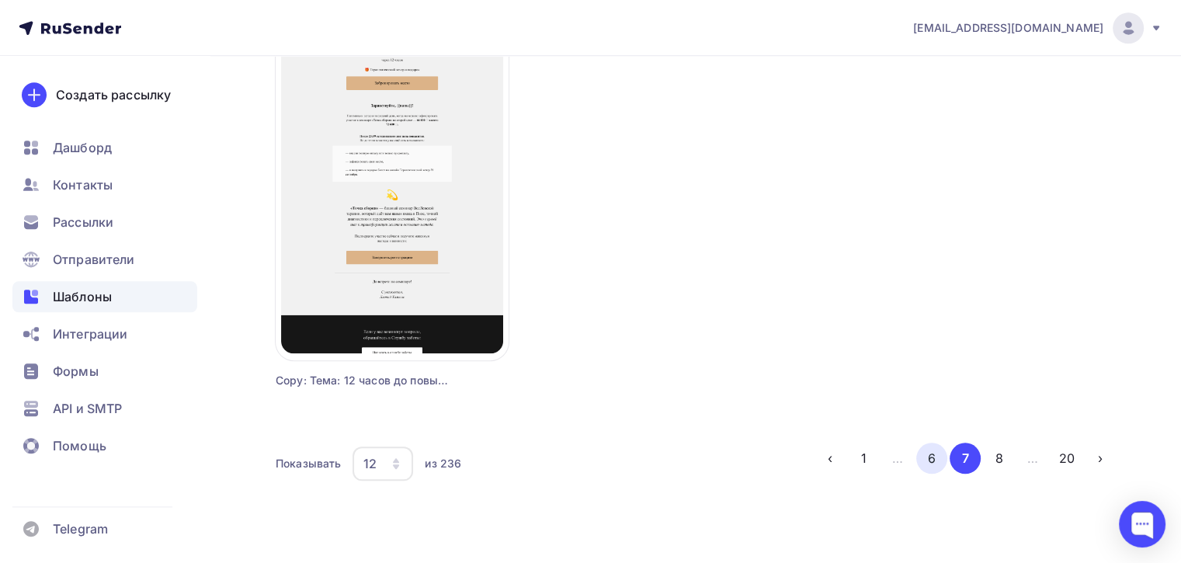
click at [931, 459] on button "6" at bounding box center [931, 458] width 31 height 31
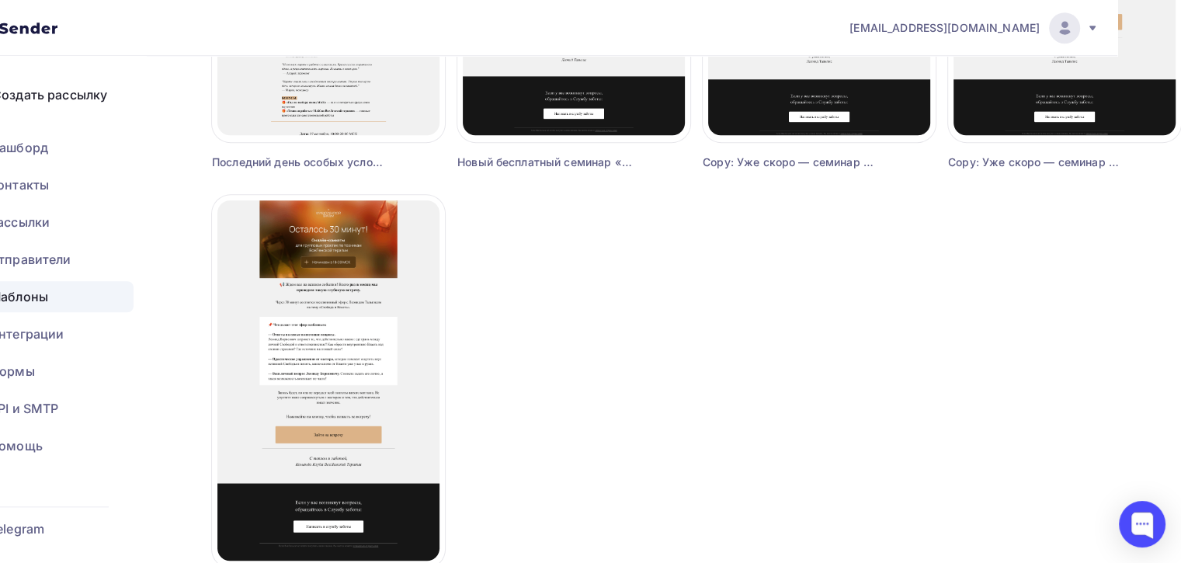
scroll to position [1486, 64]
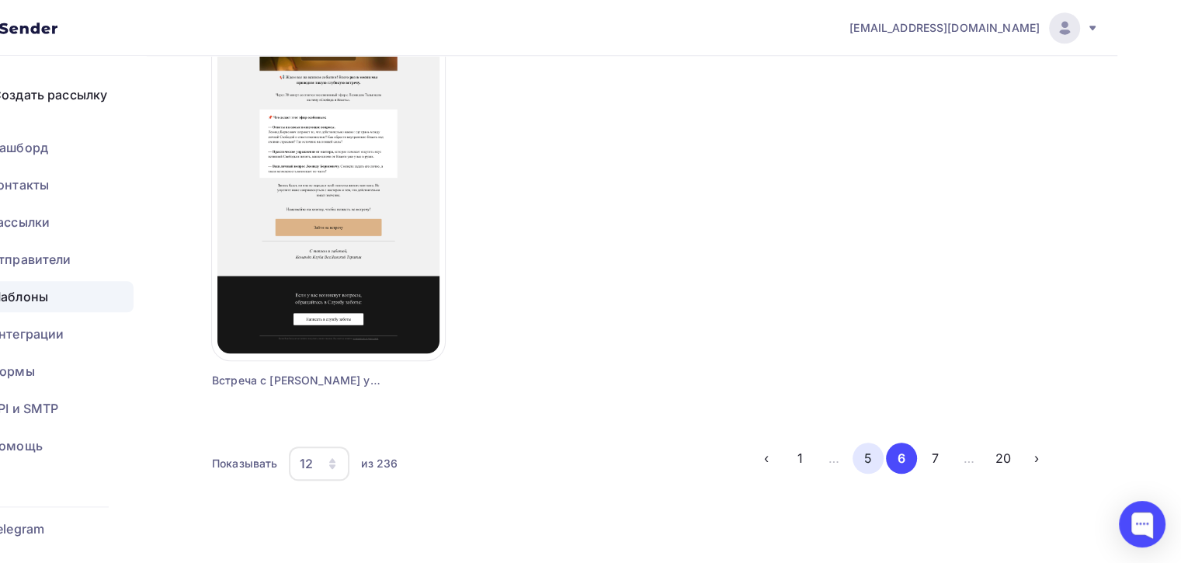
click at [878, 460] on button "5" at bounding box center [867, 458] width 31 height 31
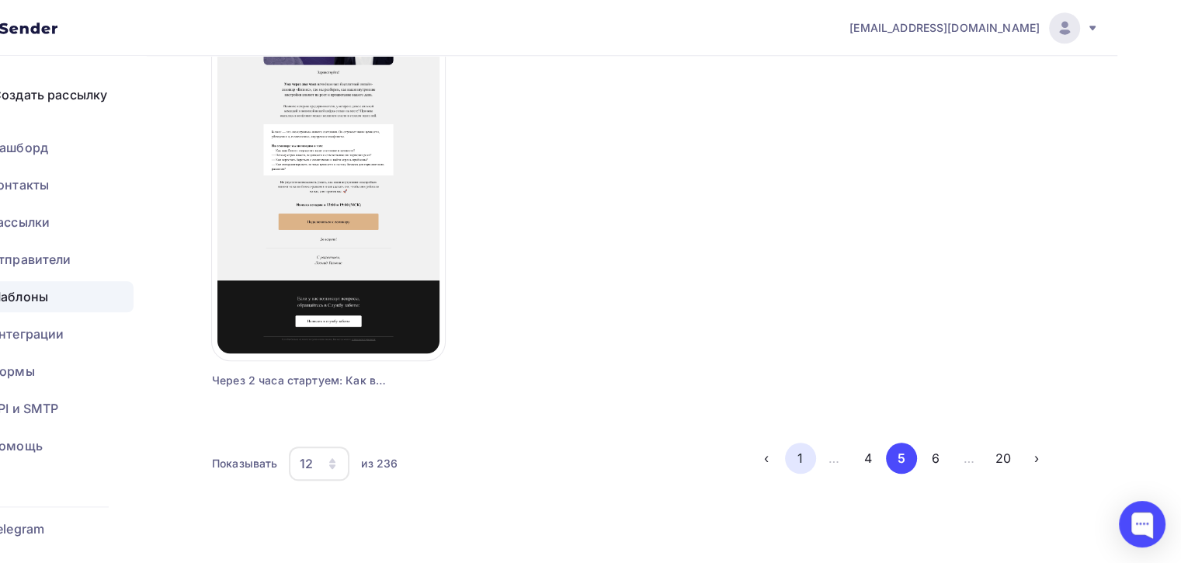
click at [804, 451] on button "1" at bounding box center [800, 458] width 31 height 31
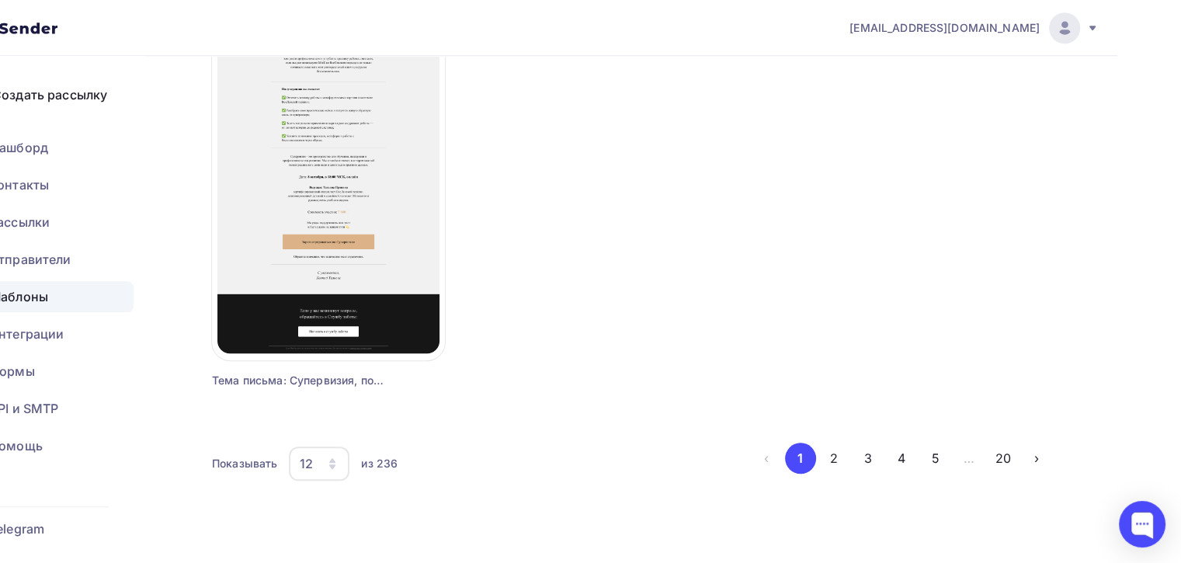
click at [835, 477] on div "Показывать 12 6 12 18 24 30 36 из 236 ‹ 1 2 3 4 5 … 20 ›" at bounding box center [632, 464] width 840 height 42
click at [832, 461] on button "2" at bounding box center [833, 458] width 31 height 31
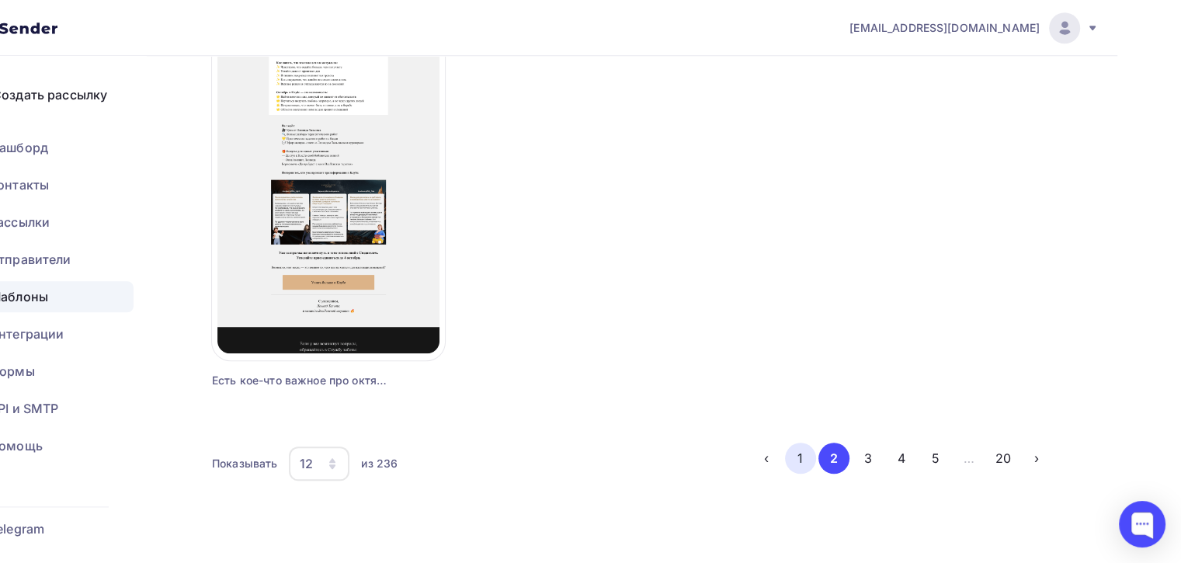
click at [791, 453] on button "1" at bounding box center [800, 458] width 31 height 31
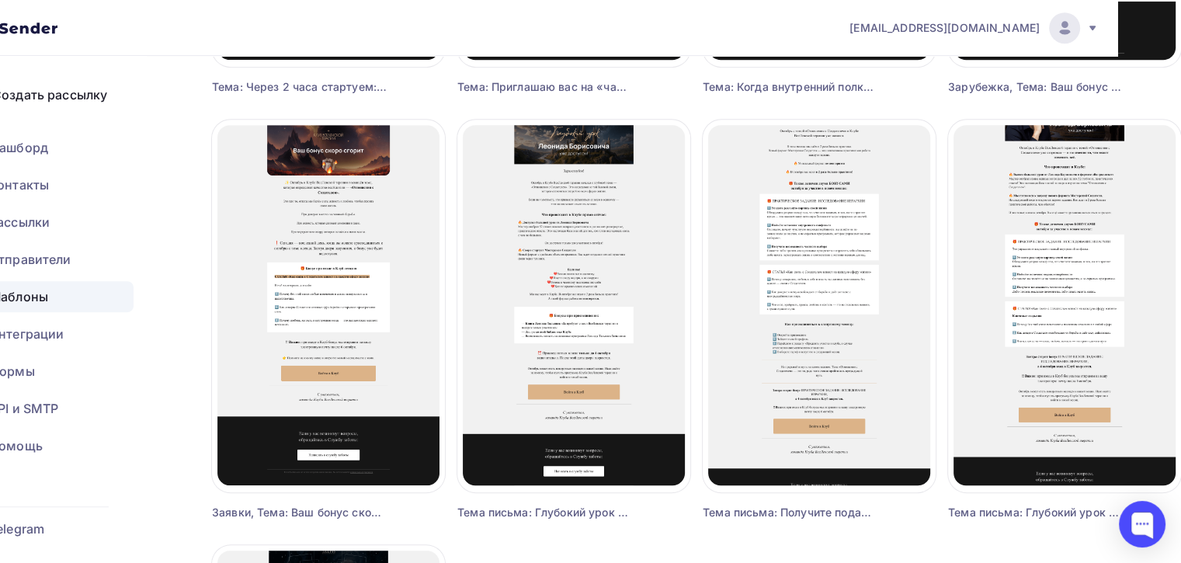
scroll to position [821, 64]
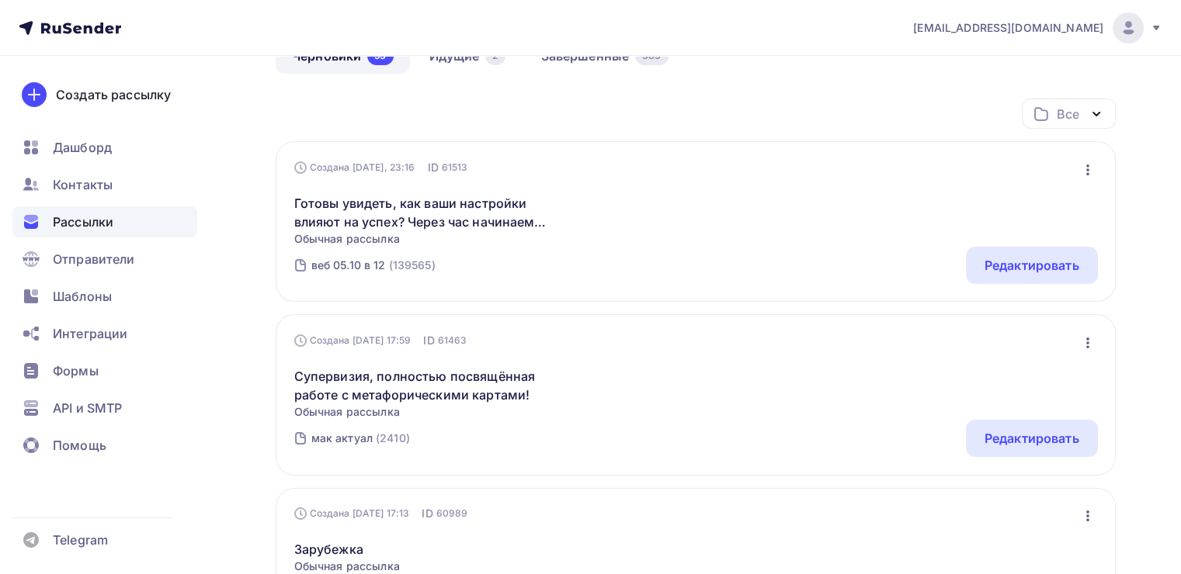
scroll to position [161, 0]
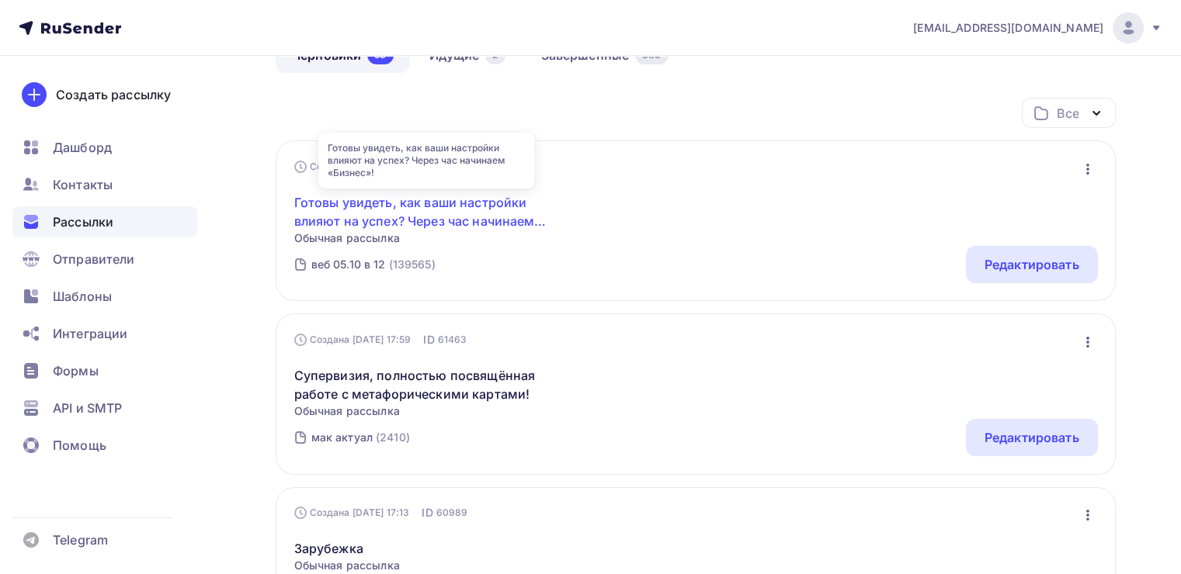
click at [400, 222] on link "Готовы увидеть, как ваши настройки влияют на успех? Через час начинаем «Бизнес»!" at bounding box center [427, 211] width 266 height 37
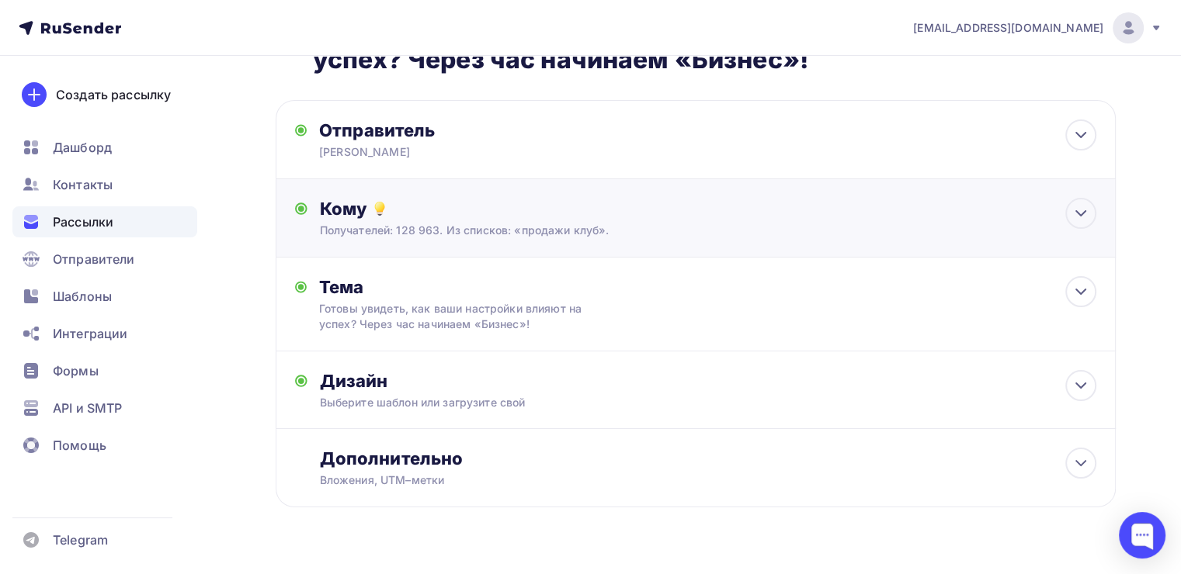
scroll to position [75, 0]
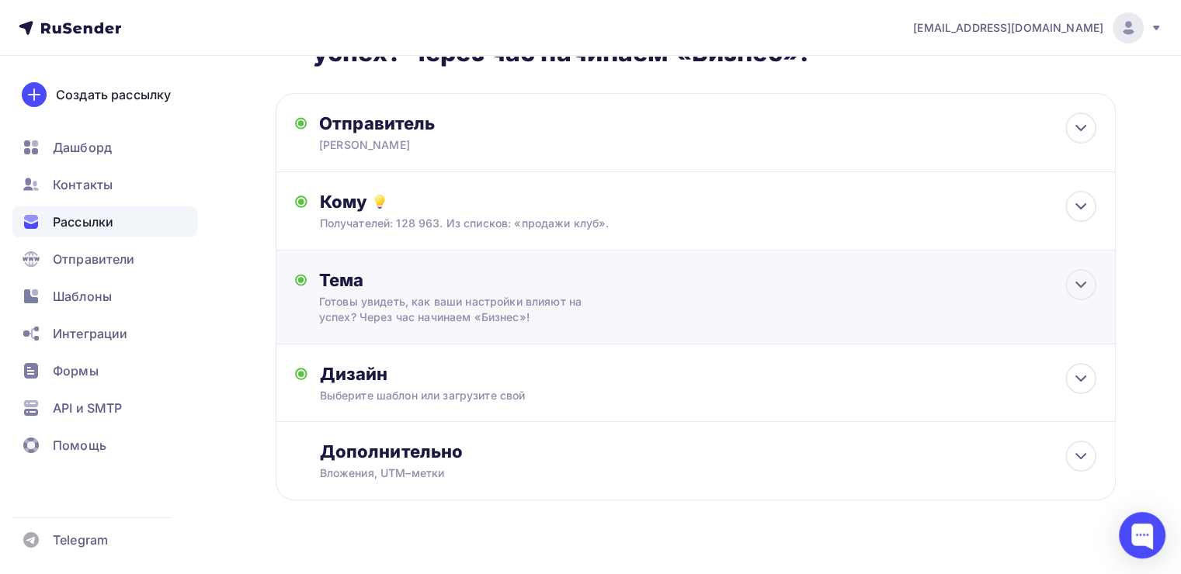
click at [571, 309] on div "Готовы увидеть, как ваши настройки влияют на успех? Через час начинаем «Бизнес»!" at bounding box center [457, 309] width 276 height 31
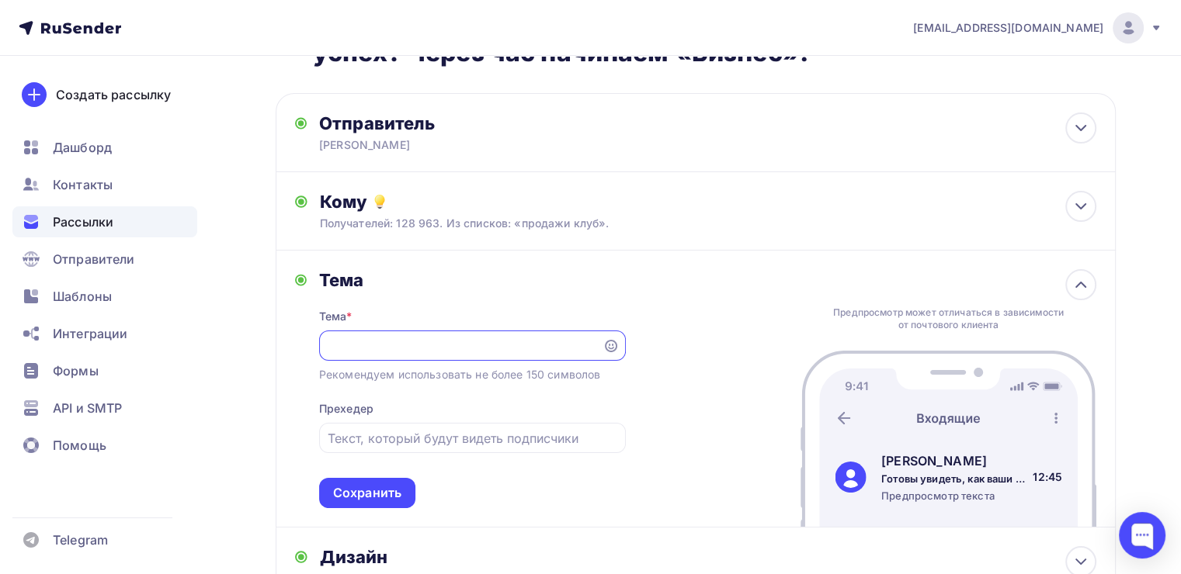
scroll to position [0, 0]
click at [466, 344] on input "Готовы увидеть, как ваши настройки влияют на успех? Через час начинаем «Бизнес»!" at bounding box center [461, 347] width 266 height 19
type input "Готовы увидеть, как ваши настройки влияют на успех? Уже сегодня начинаем «Бизне…"
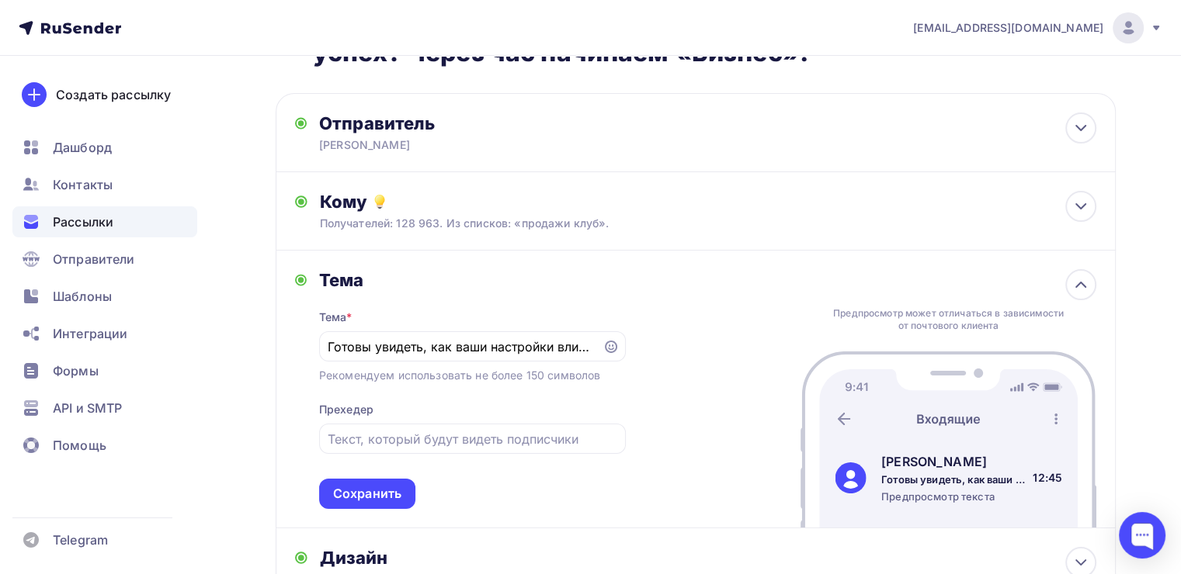
click at [383, 508] on div "Тема Тема * Готовы увидеть, как ваши настройки влияют на успех? Уже сегодня нач…" at bounding box center [696, 390] width 840 height 278
click at [380, 491] on div "Сохранить" at bounding box center [367, 494] width 68 height 18
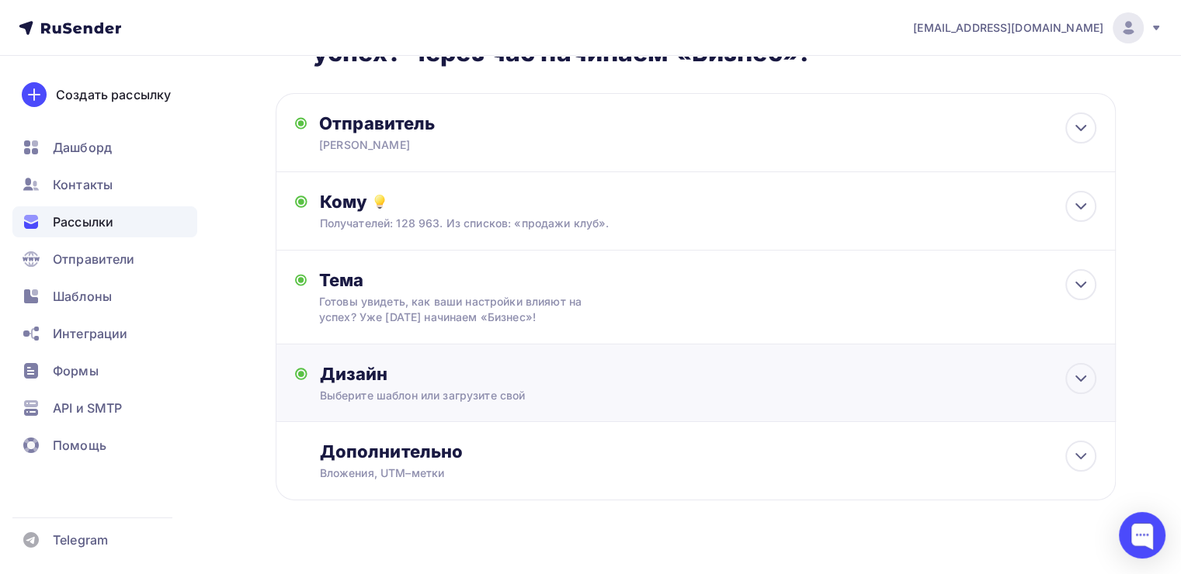
click at [567, 370] on div "Дизайн" at bounding box center [708, 374] width 776 height 22
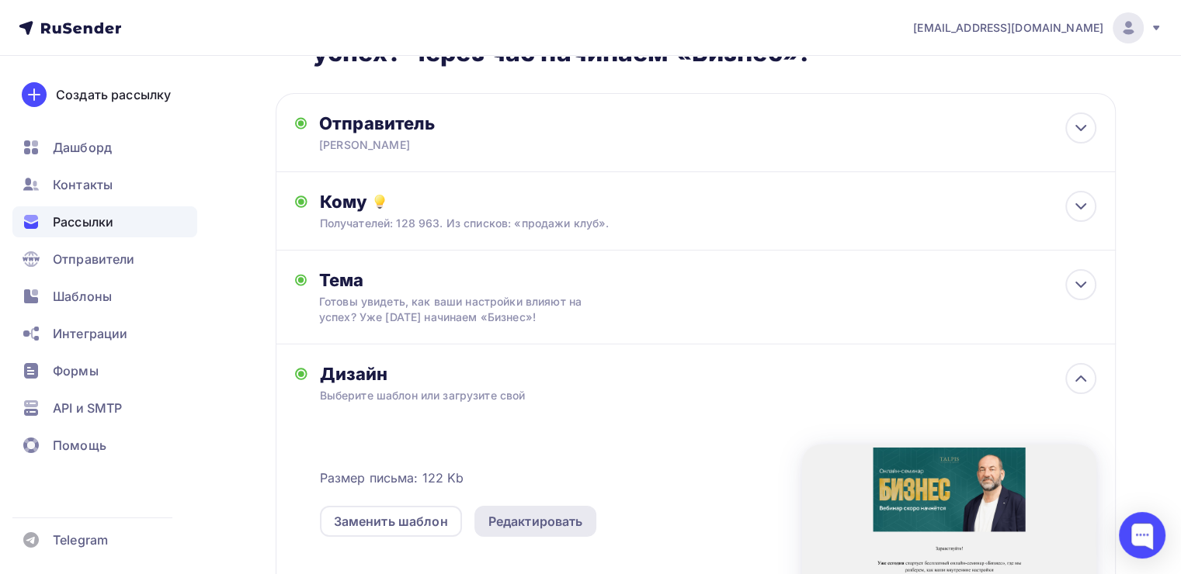
click at [530, 525] on div "Редактировать" at bounding box center [535, 521] width 95 height 19
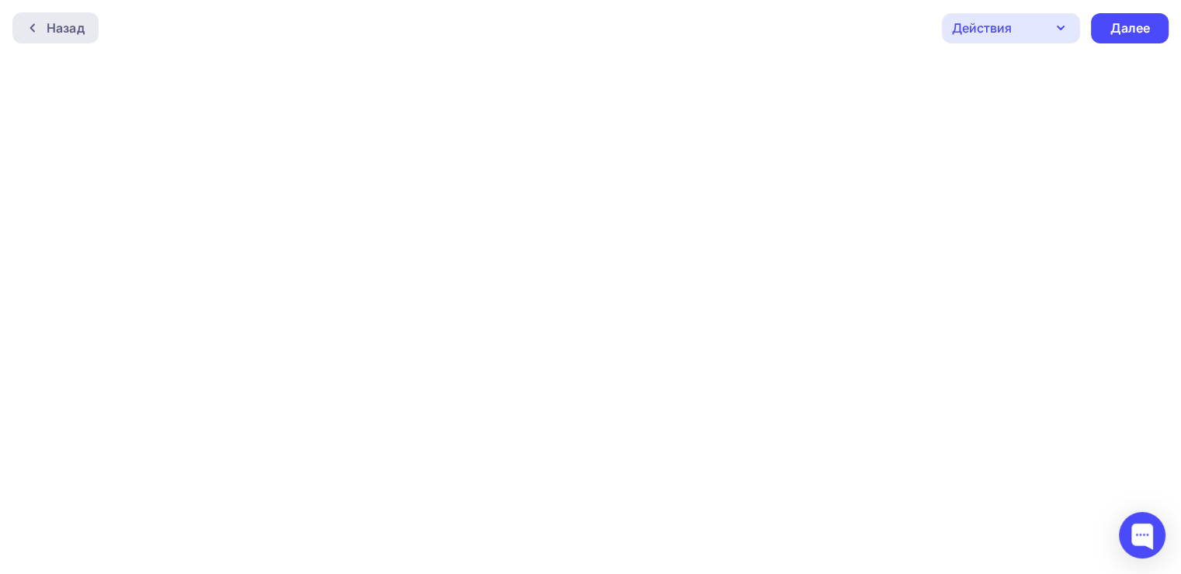
click at [57, 26] on div "Назад" at bounding box center [66, 28] width 38 height 19
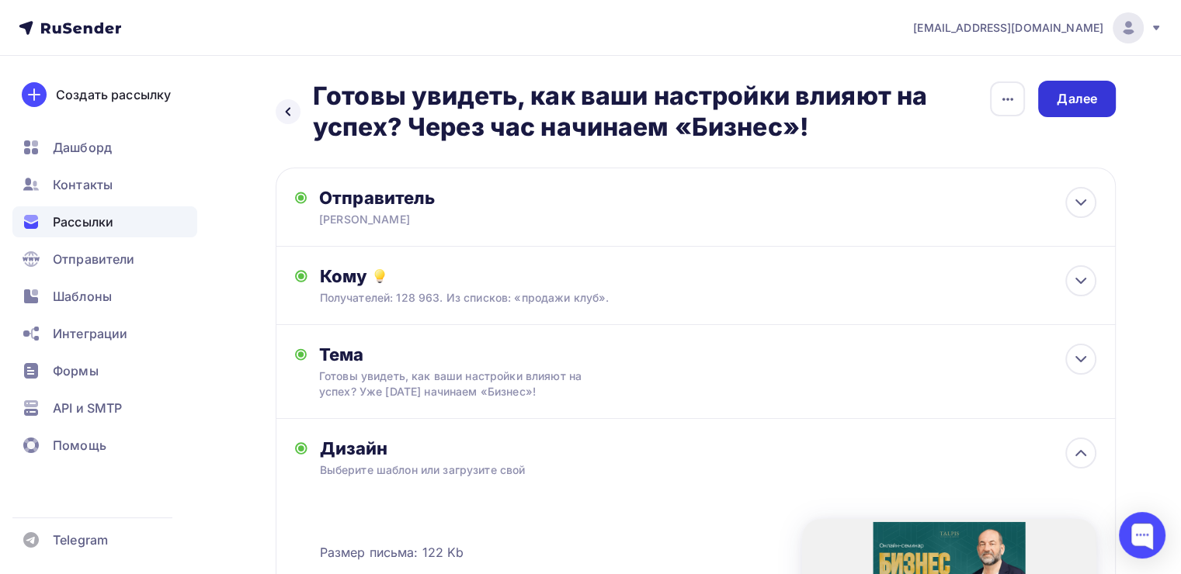
click at [1071, 106] on div "Далее" at bounding box center [1077, 99] width 40 height 18
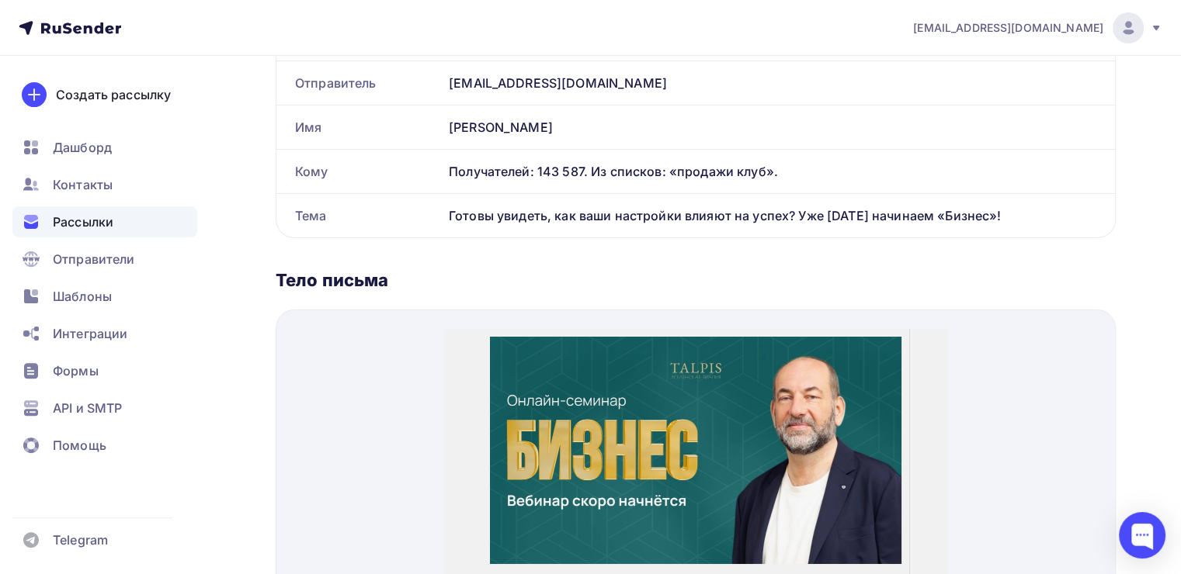
scroll to position [394, 0]
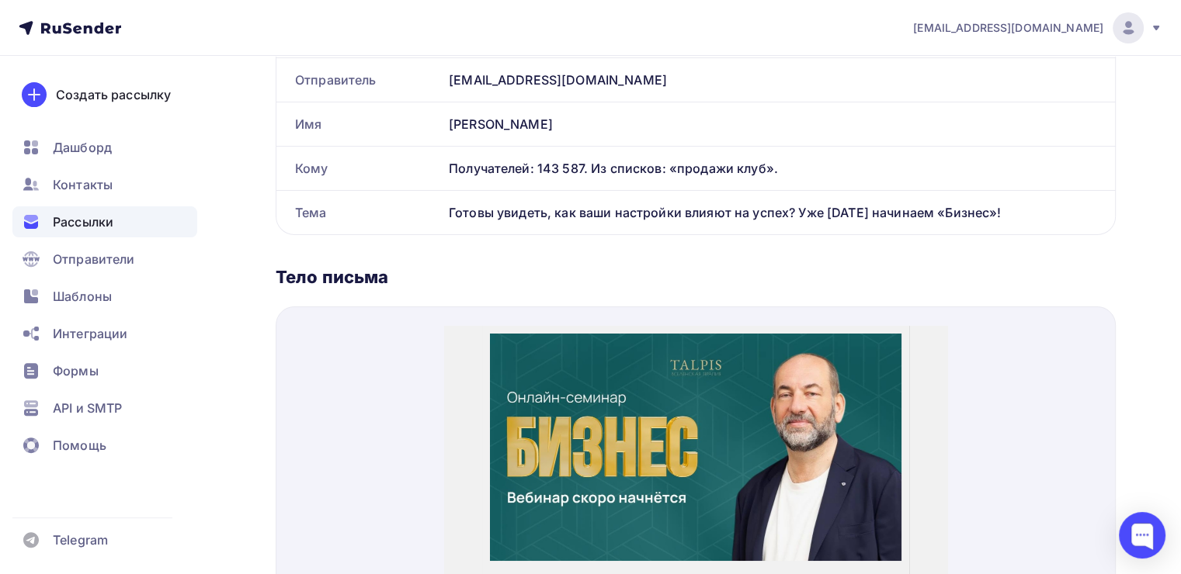
click at [658, 404] on img at bounding box center [695, 428] width 411 height 227
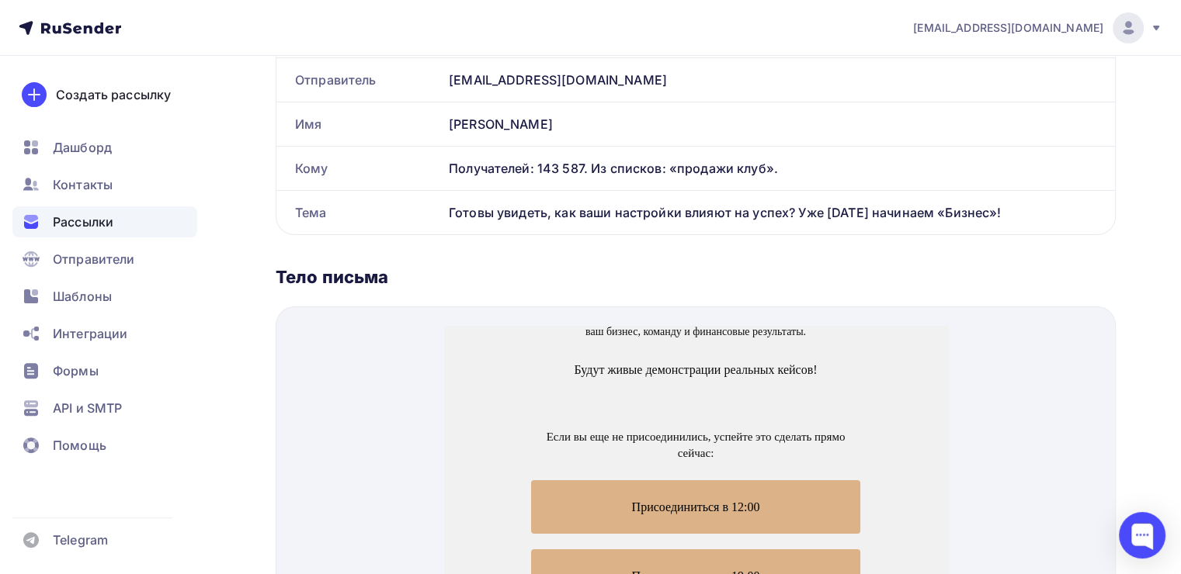
scroll to position [369, 0]
click at [694, 491] on span "Присоединиться в 12:00" at bounding box center [695, 488] width 329 height 54
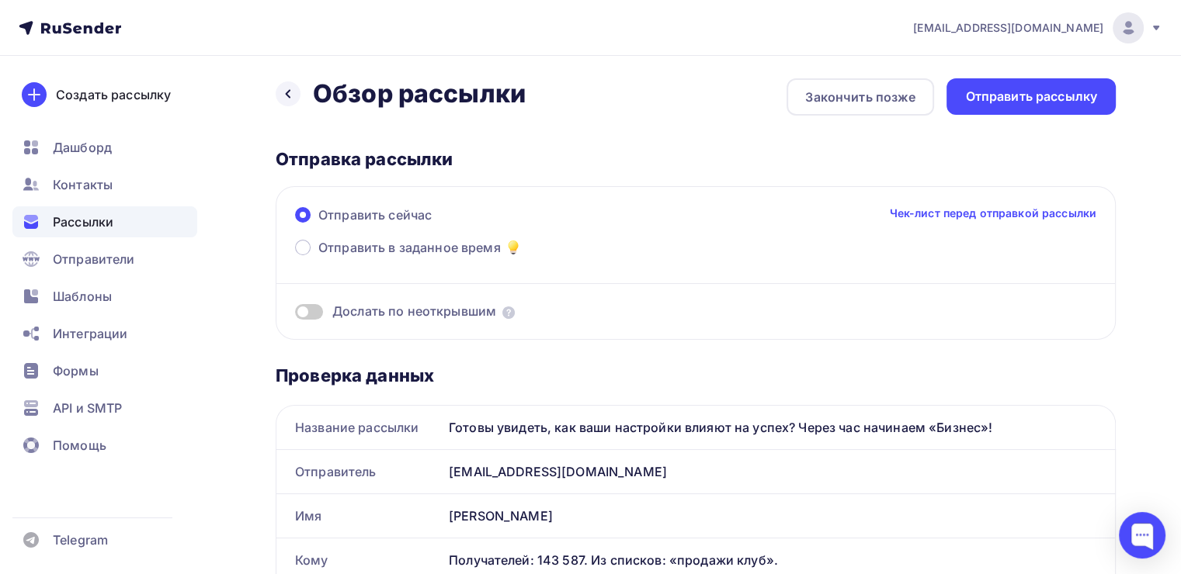
scroll to position [0, 0]
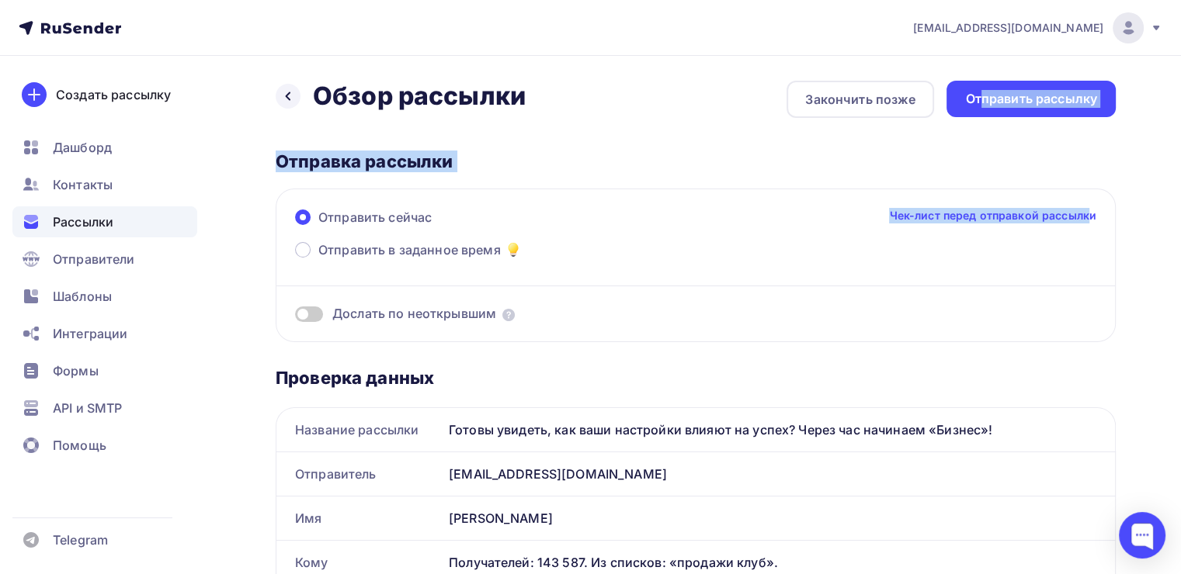
drag, startPoint x: 984, startPoint y: 113, endPoint x: 1092, endPoint y: 248, distance: 173.0
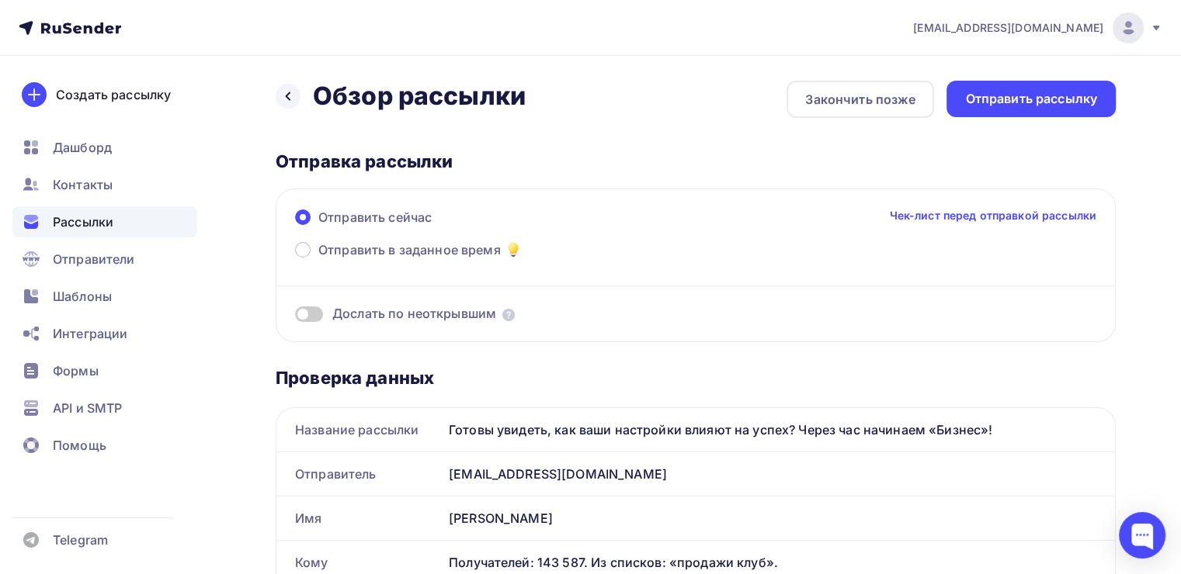
click at [1046, 109] on div "Отправить рассылку" at bounding box center [1030, 99] width 169 height 36
